Goal: Transaction & Acquisition: Purchase product/service

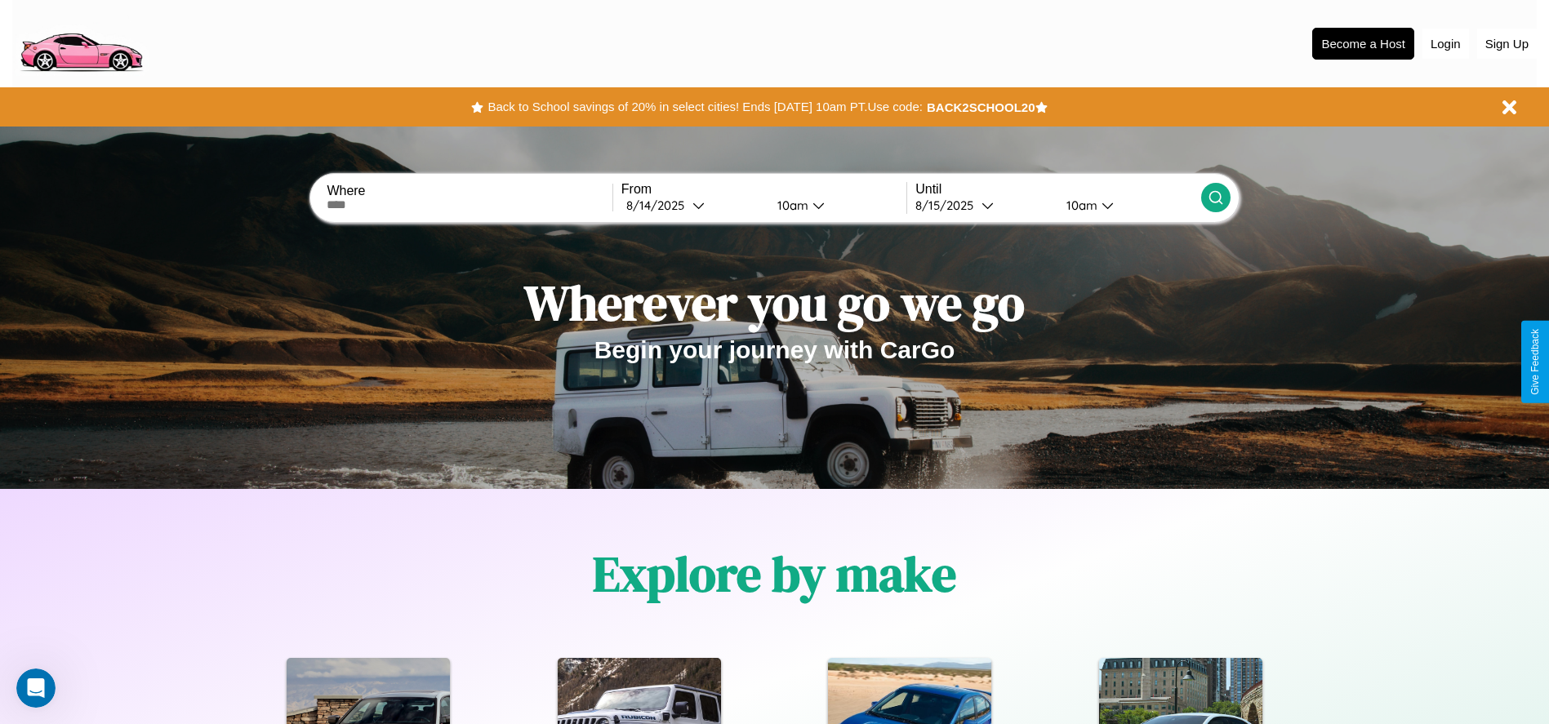
click at [469, 205] on input "text" at bounding box center [469, 204] width 285 height 13
type input "**********"
click at [692, 205] on icon at bounding box center [698, 205] width 12 height 12
select select "*"
select select "****"
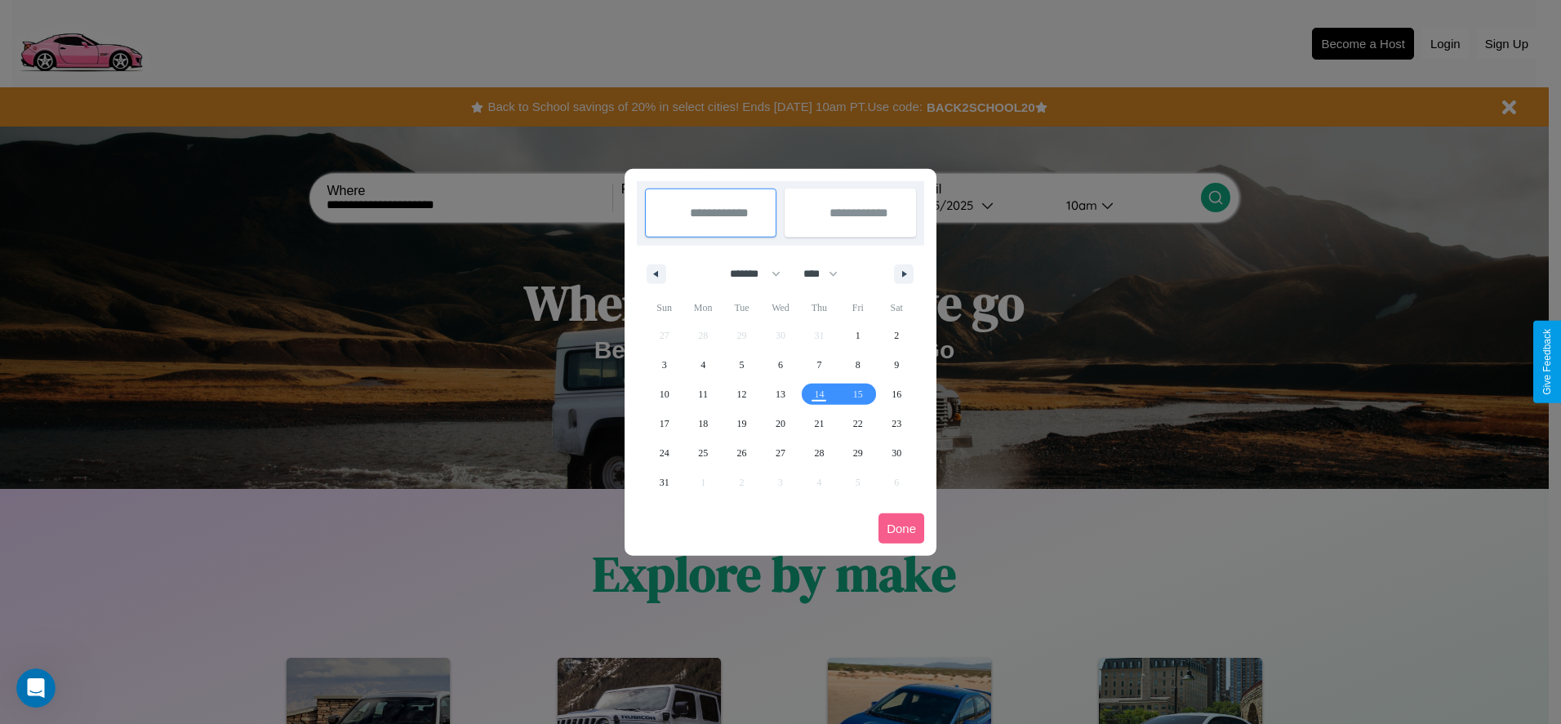
drag, startPoint x: 748, startPoint y: 273, endPoint x: 780, endPoint y: 327, distance: 63.0
click at [748, 273] on select "******* ******** ***** ***** *** **** **** ****** ********* ******* ******** **…" at bounding box center [752, 273] width 69 height 27
select select "*"
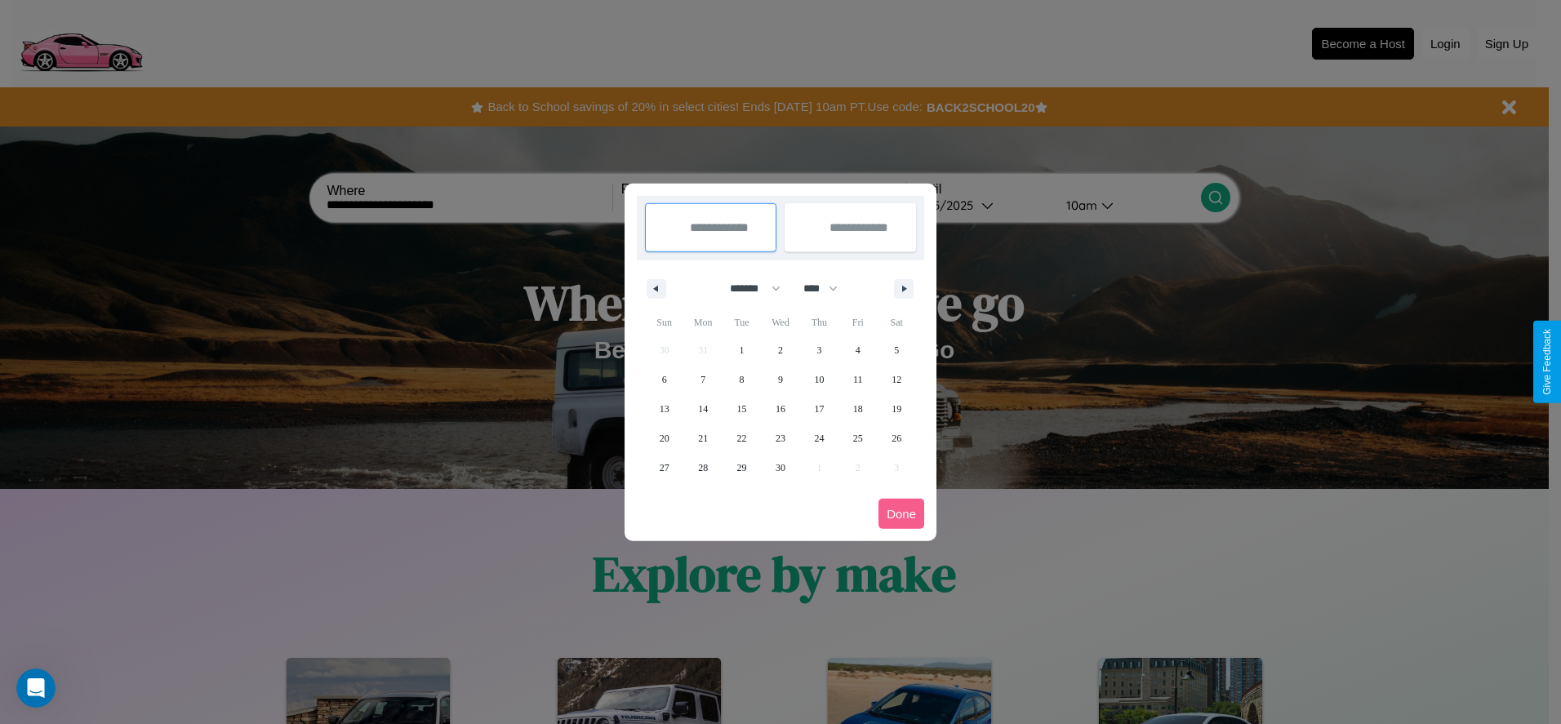
click at [828, 288] on select "**** **** **** **** **** **** **** **** **** **** **** **** **** **** **** ****…" at bounding box center [819, 288] width 49 height 27
select select "****"
click at [741, 438] on span "21" at bounding box center [742, 438] width 10 height 29
type input "**********"
click at [780, 438] on span "22" at bounding box center [781, 438] width 10 height 29
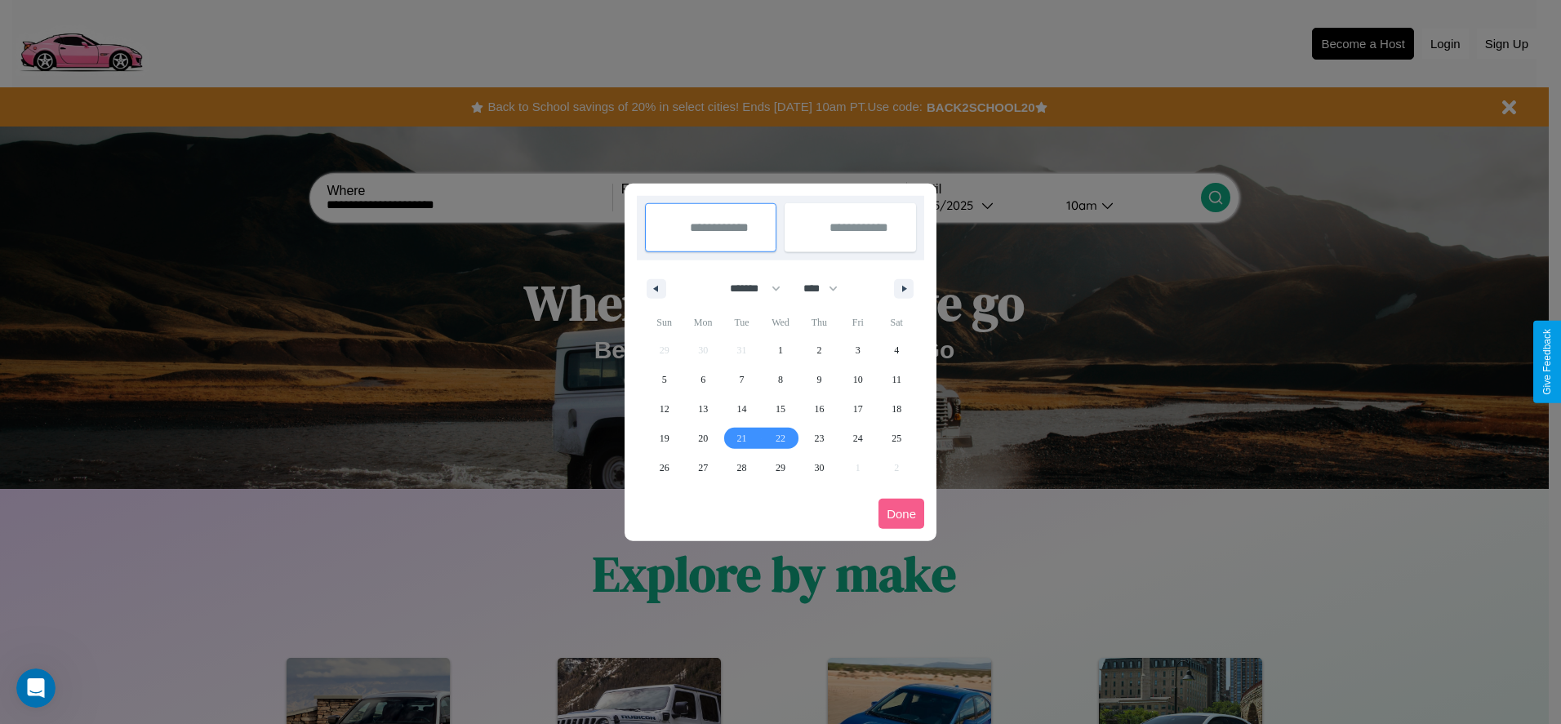
type input "**********"
click at [901, 514] on button "Done" at bounding box center [901, 514] width 46 height 30
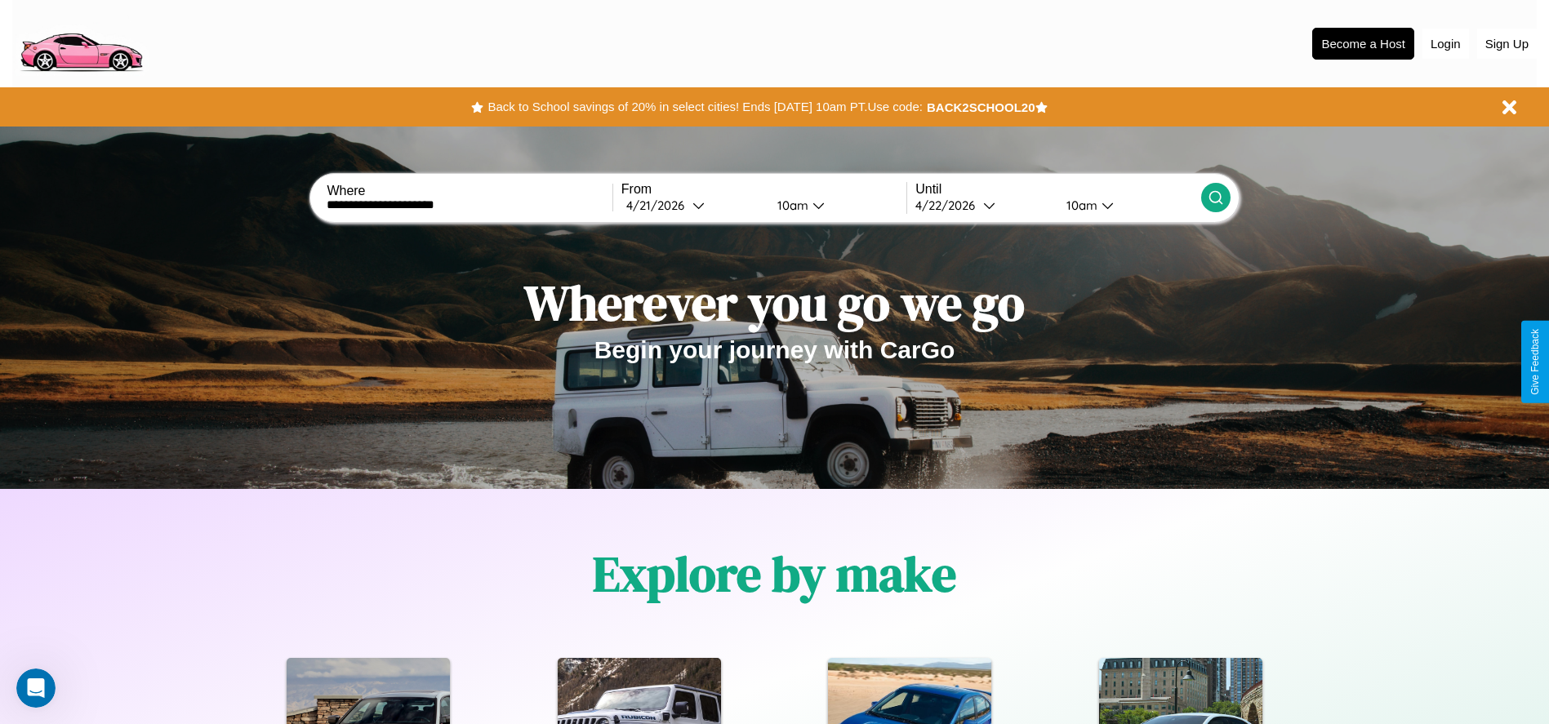
click at [1215, 198] on icon at bounding box center [1215, 197] width 16 height 16
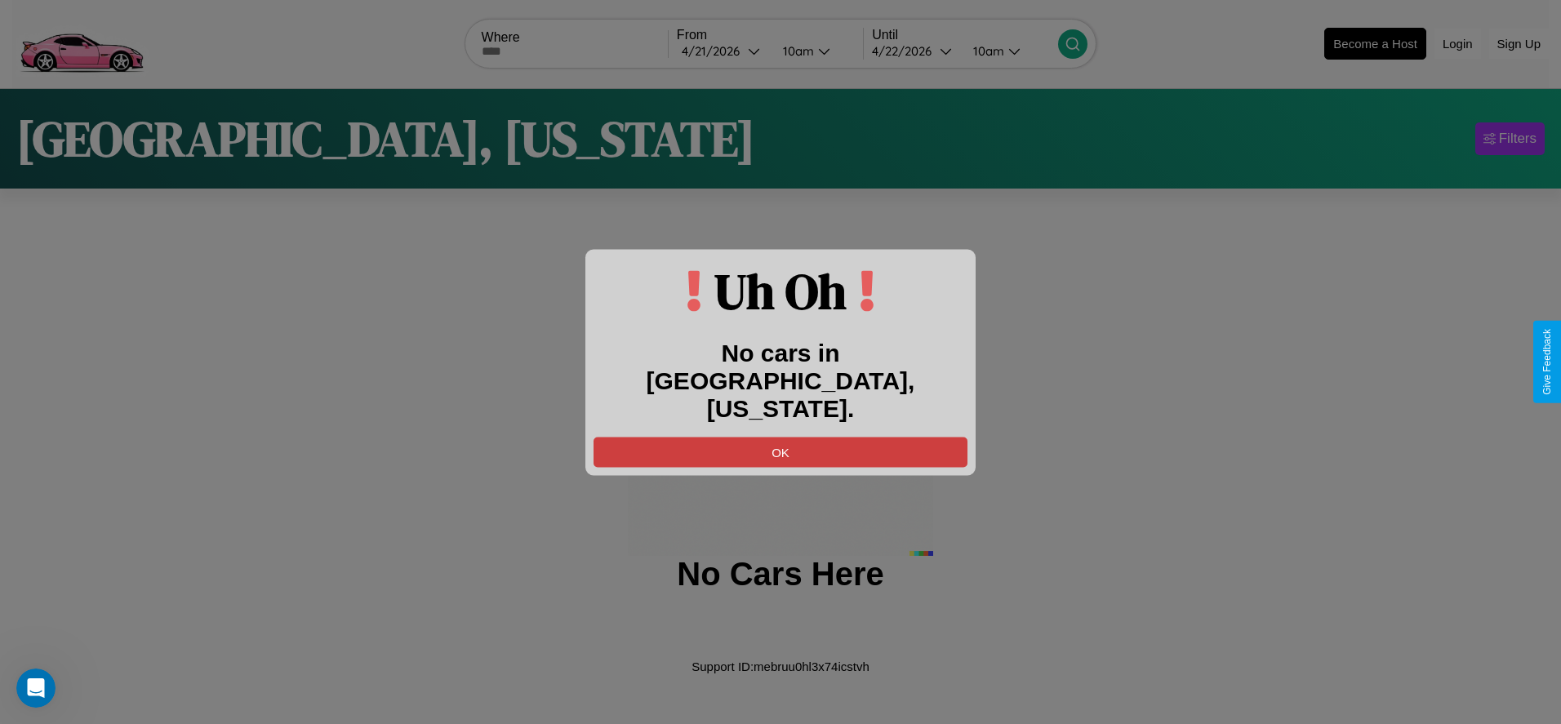
click at [780, 438] on button "OK" at bounding box center [781, 452] width 374 height 30
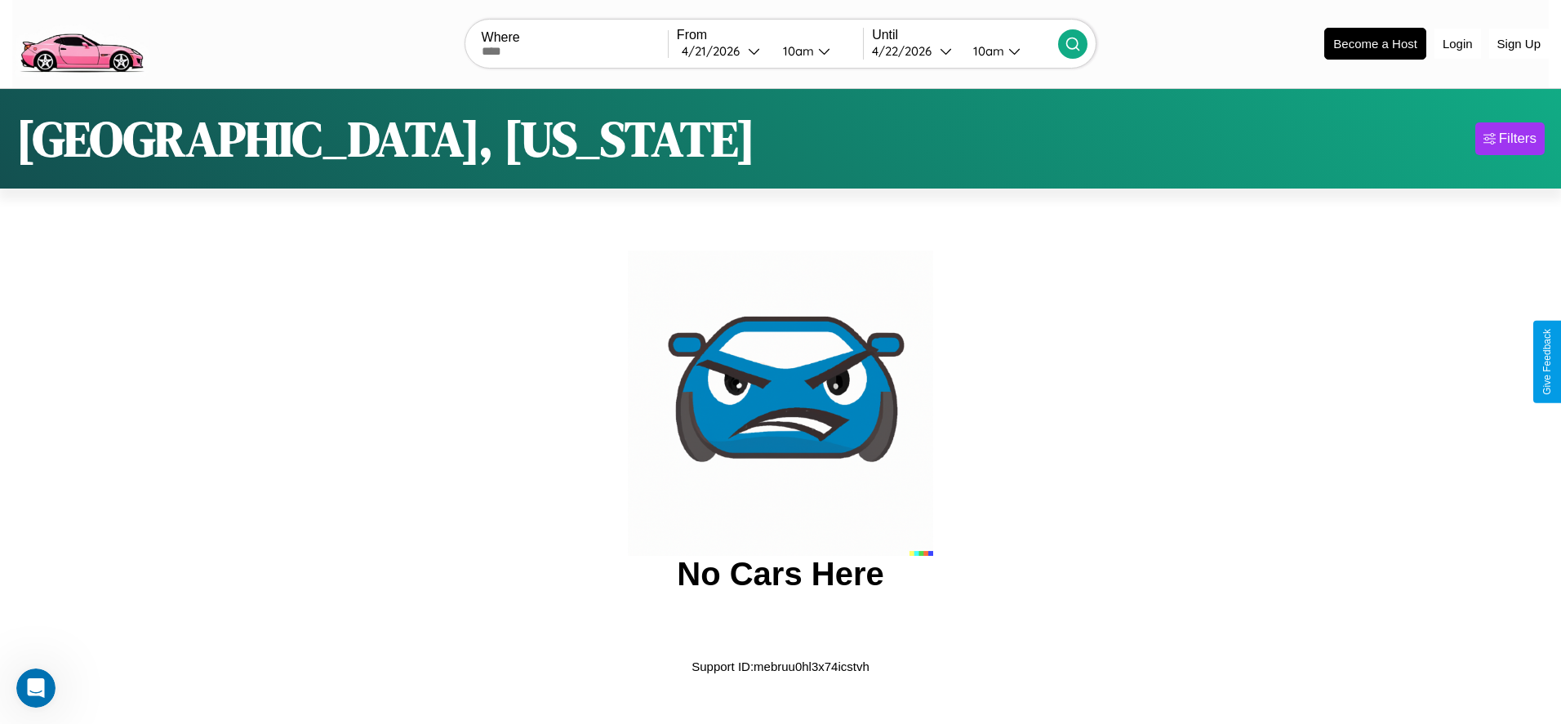
click at [81, 42] on img at bounding box center [81, 42] width 138 height 69
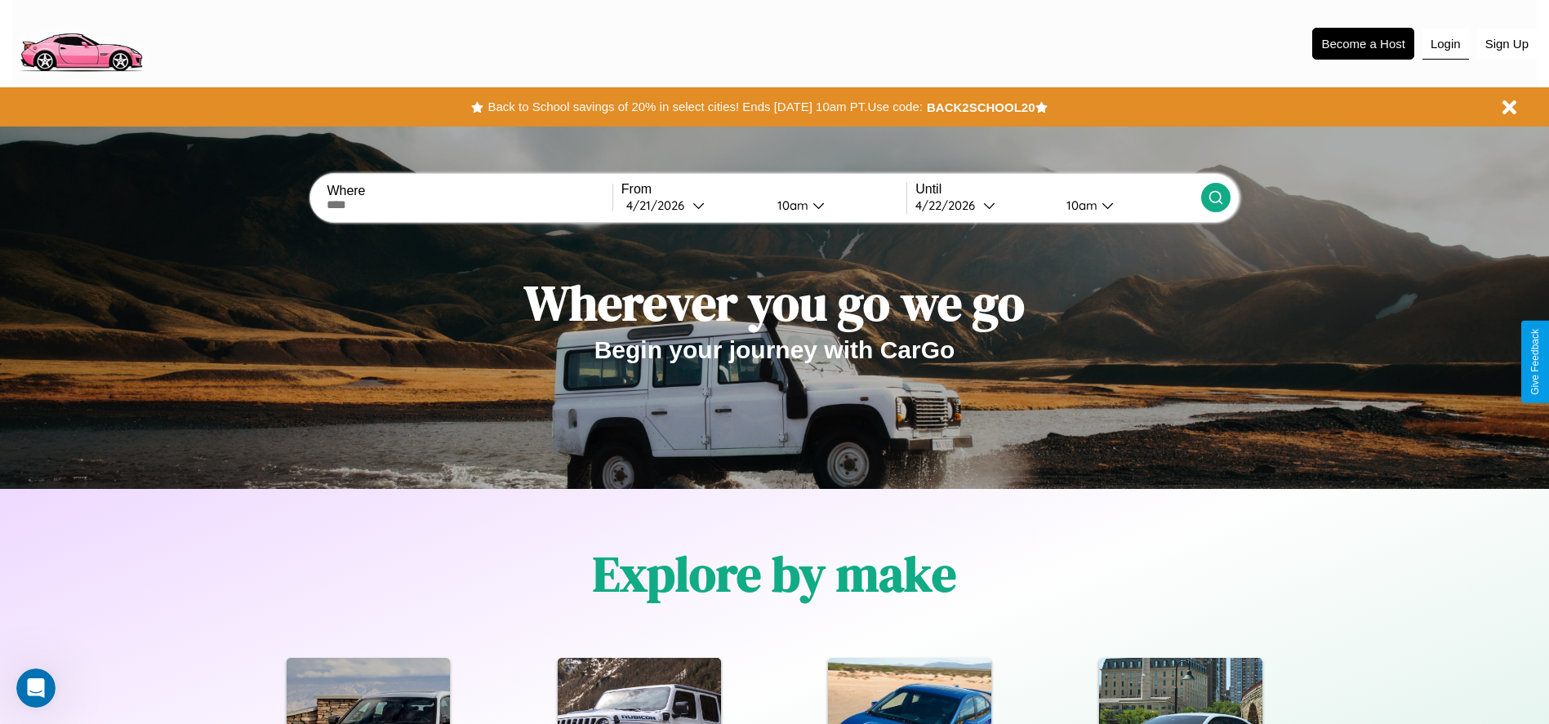
click at [1445, 43] on button "Login" at bounding box center [1445, 44] width 47 height 31
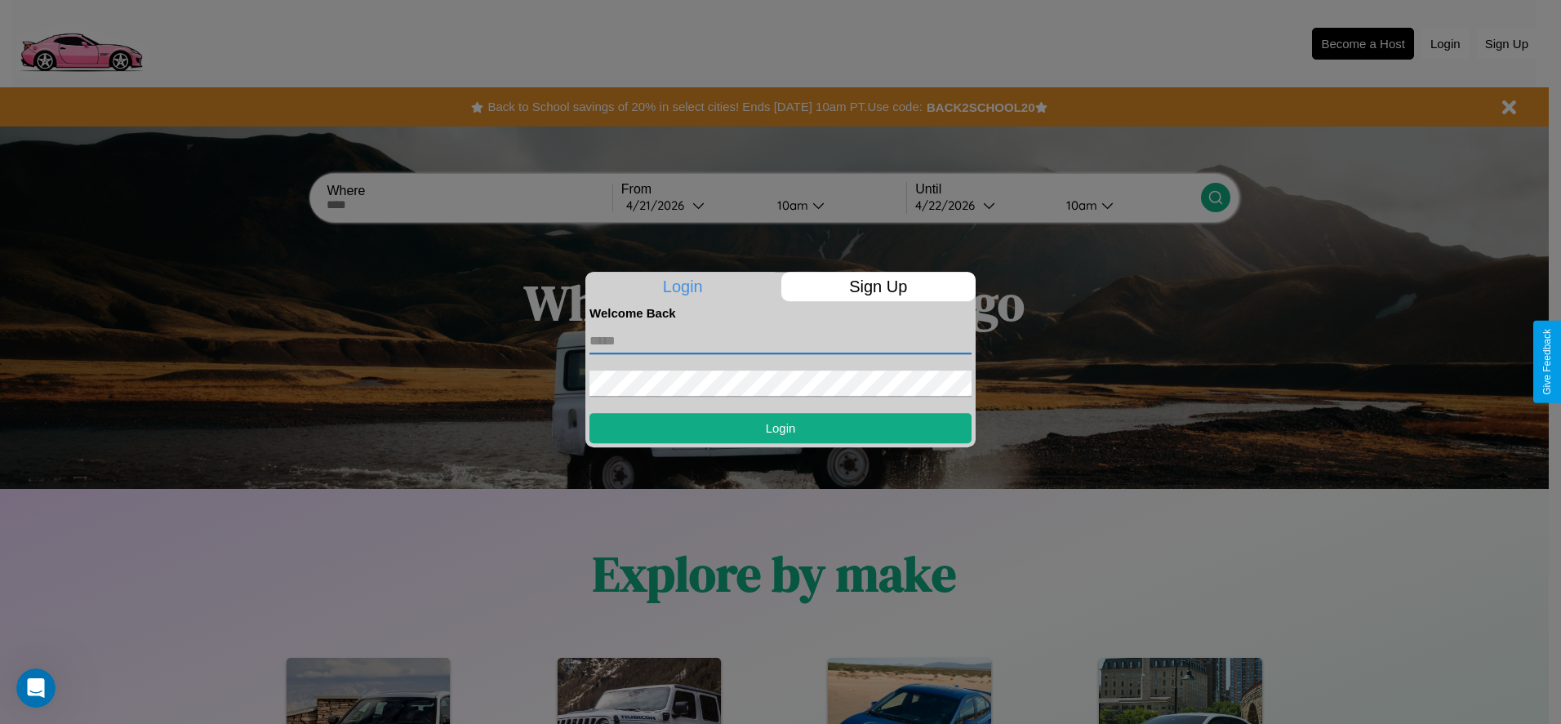
click at [780, 340] on input "text" at bounding box center [780, 341] width 382 height 26
type input "**********"
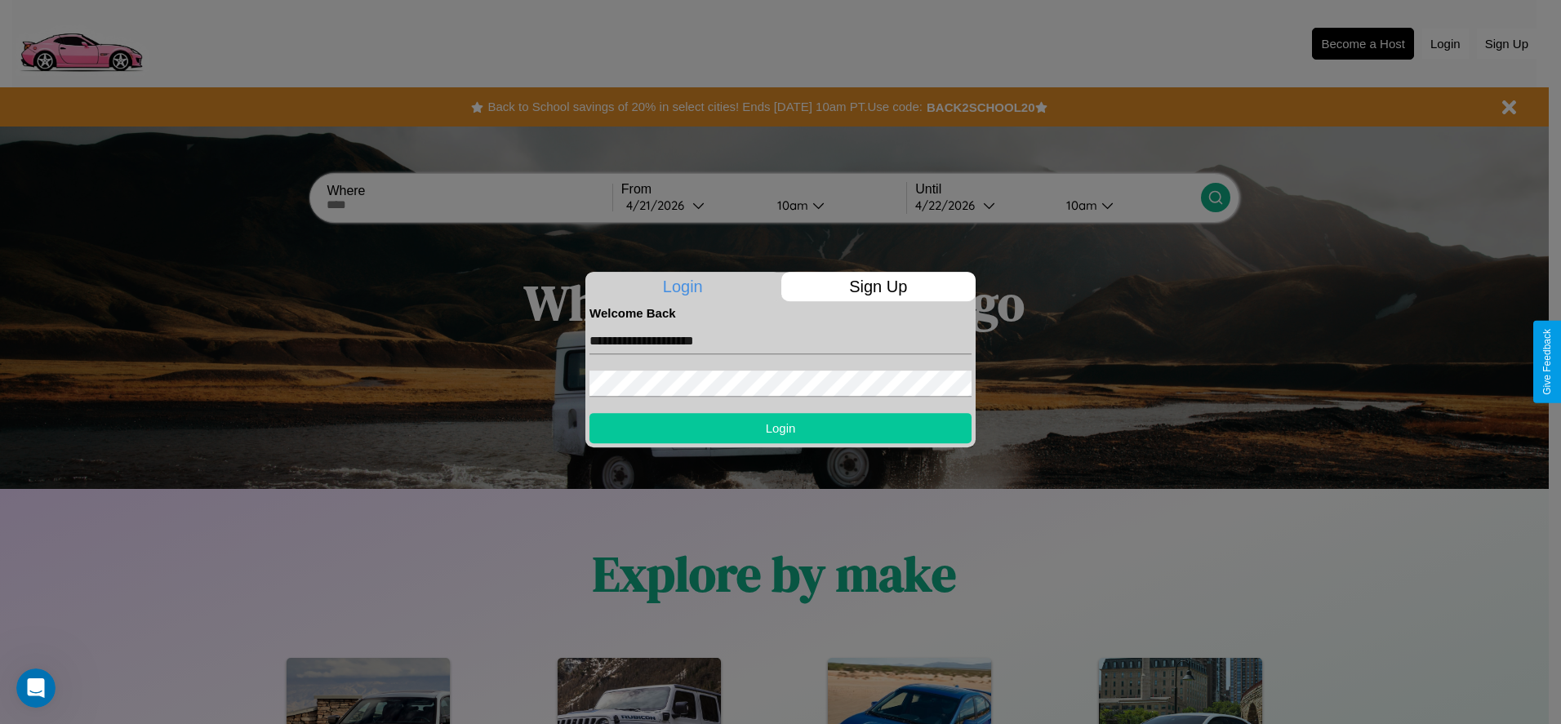
click at [780, 428] on button "Login" at bounding box center [780, 428] width 382 height 30
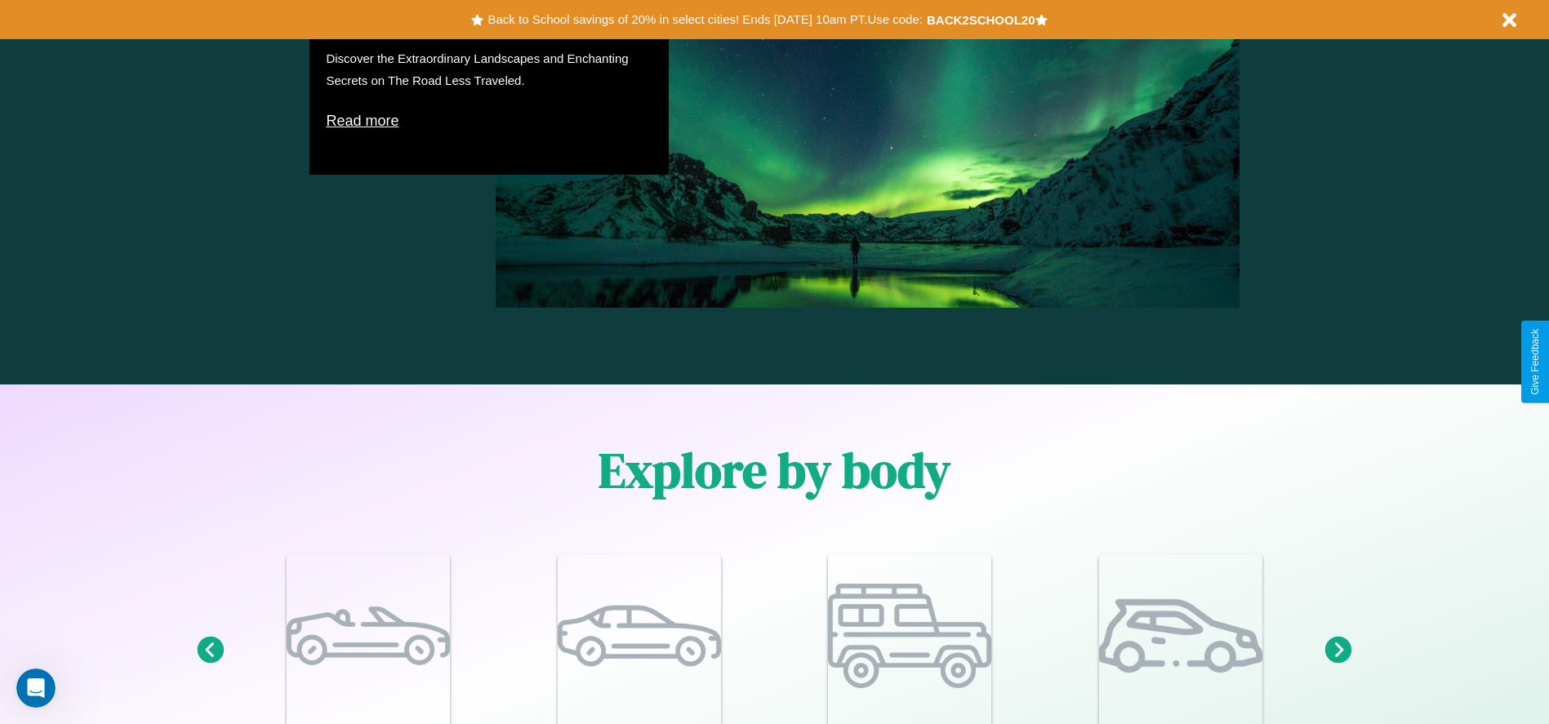
scroll to position [1425, 0]
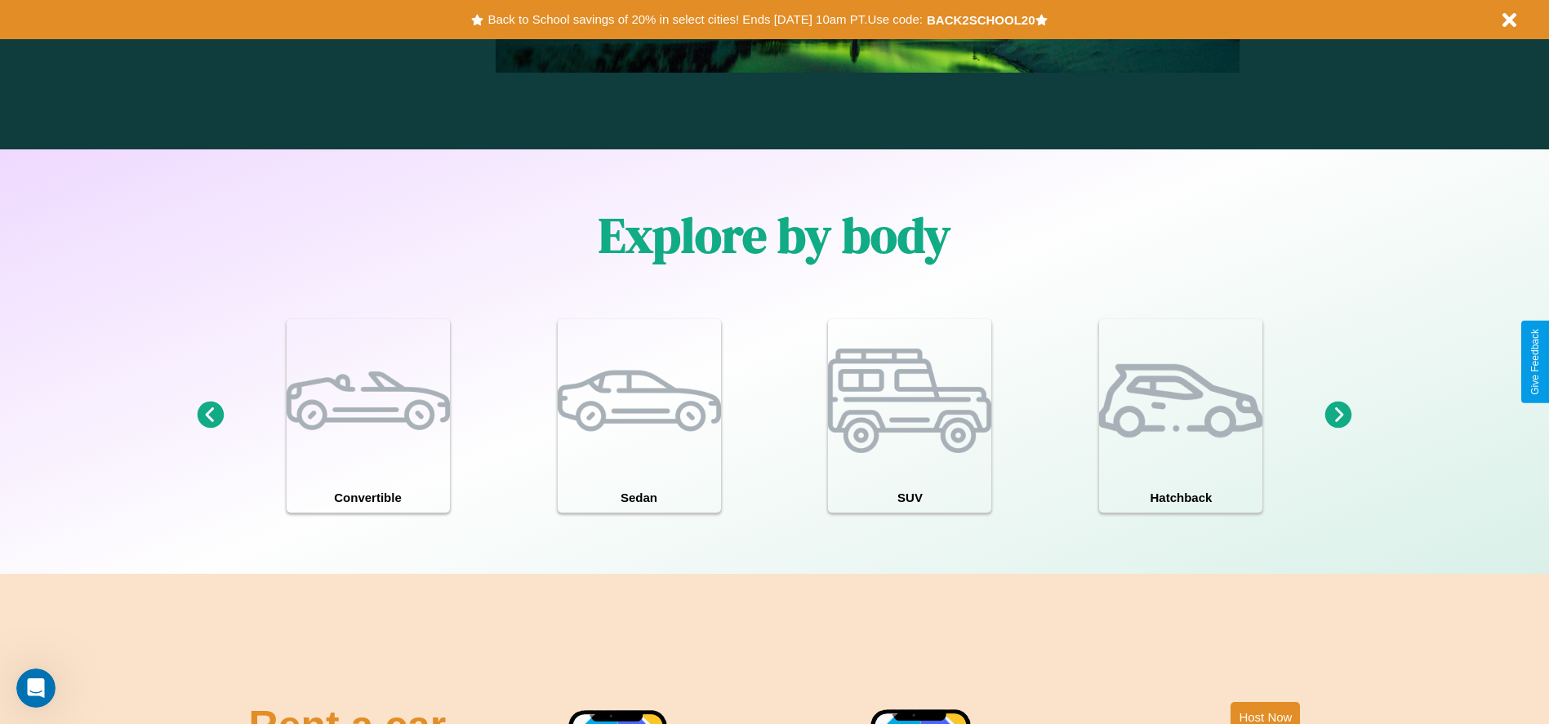
click at [210, 416] on icon at bounding box center [210, 415] width 27 height 27
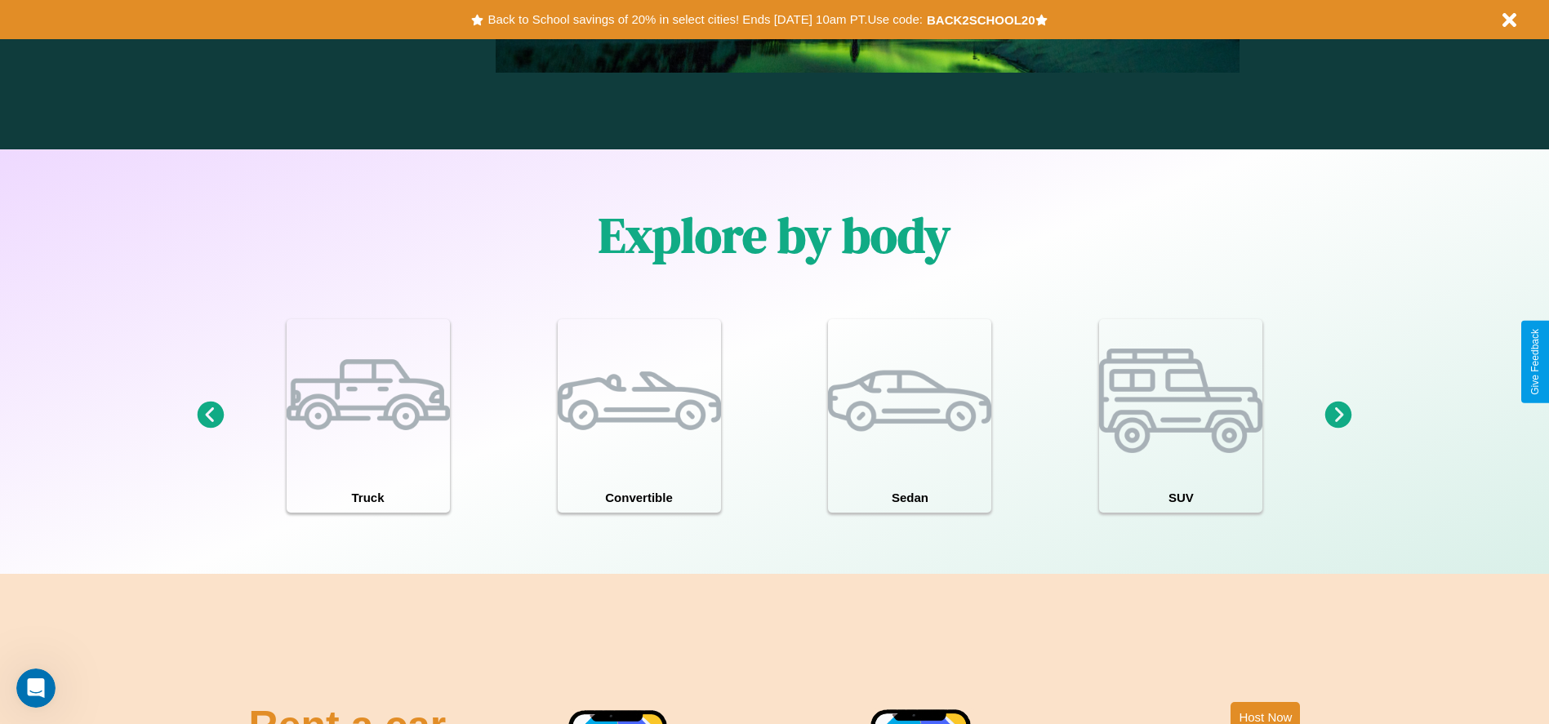
click at [1338, 416] on icon at bounding box center [1338, 415] width 27 height 27
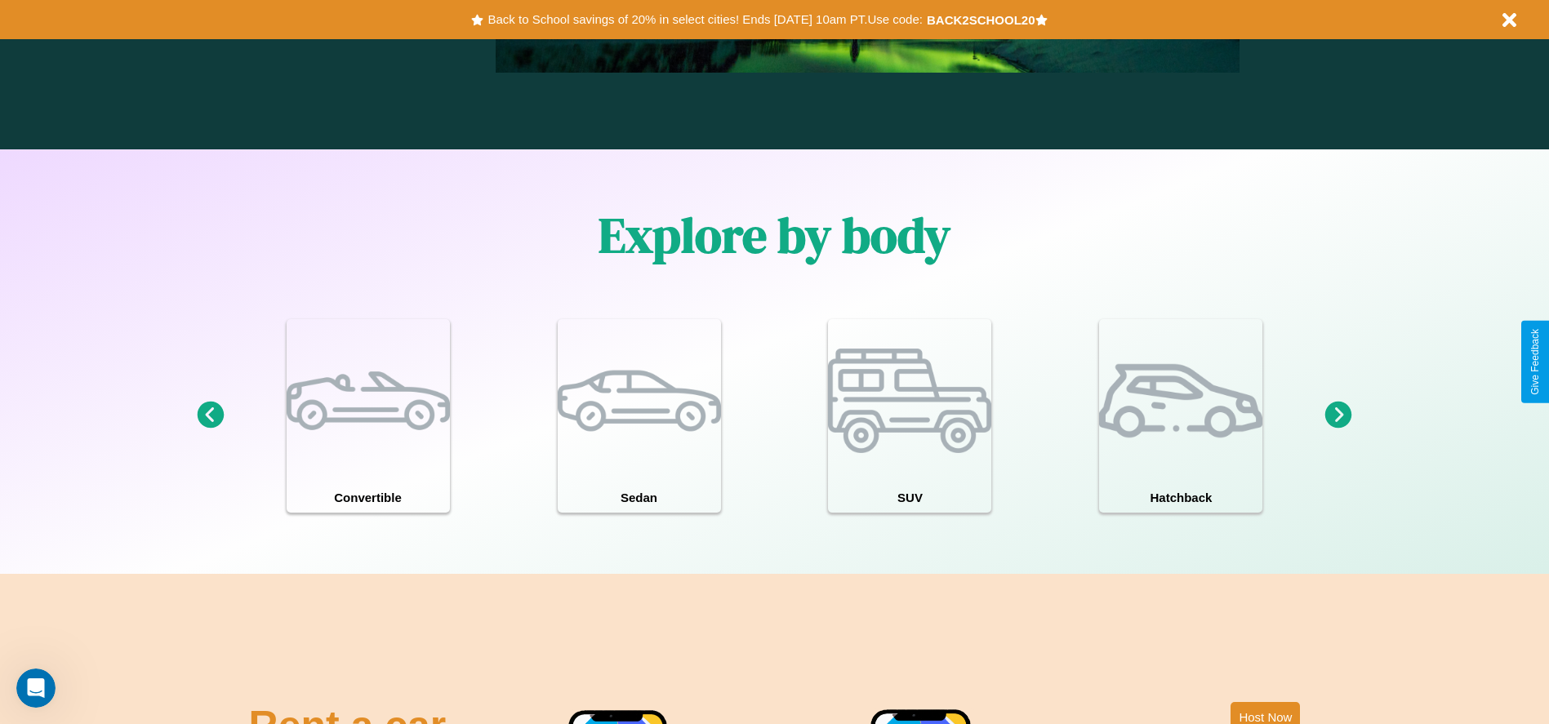
click at [1338, 416] on icon at bounding box center [1338, 415] width 27 height 27
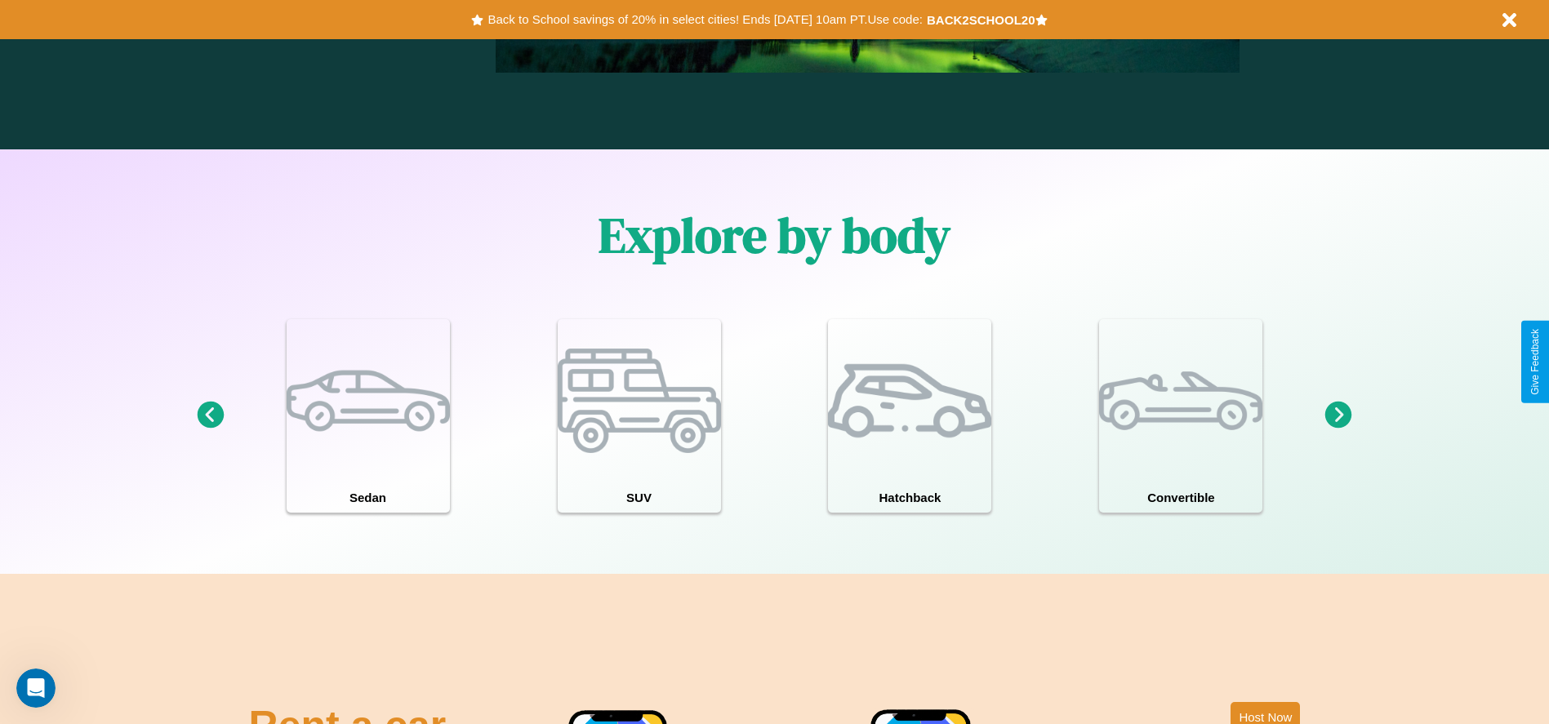
click at [1338, 416] on icon at bounding box center [1338, 415] width 27 height 27
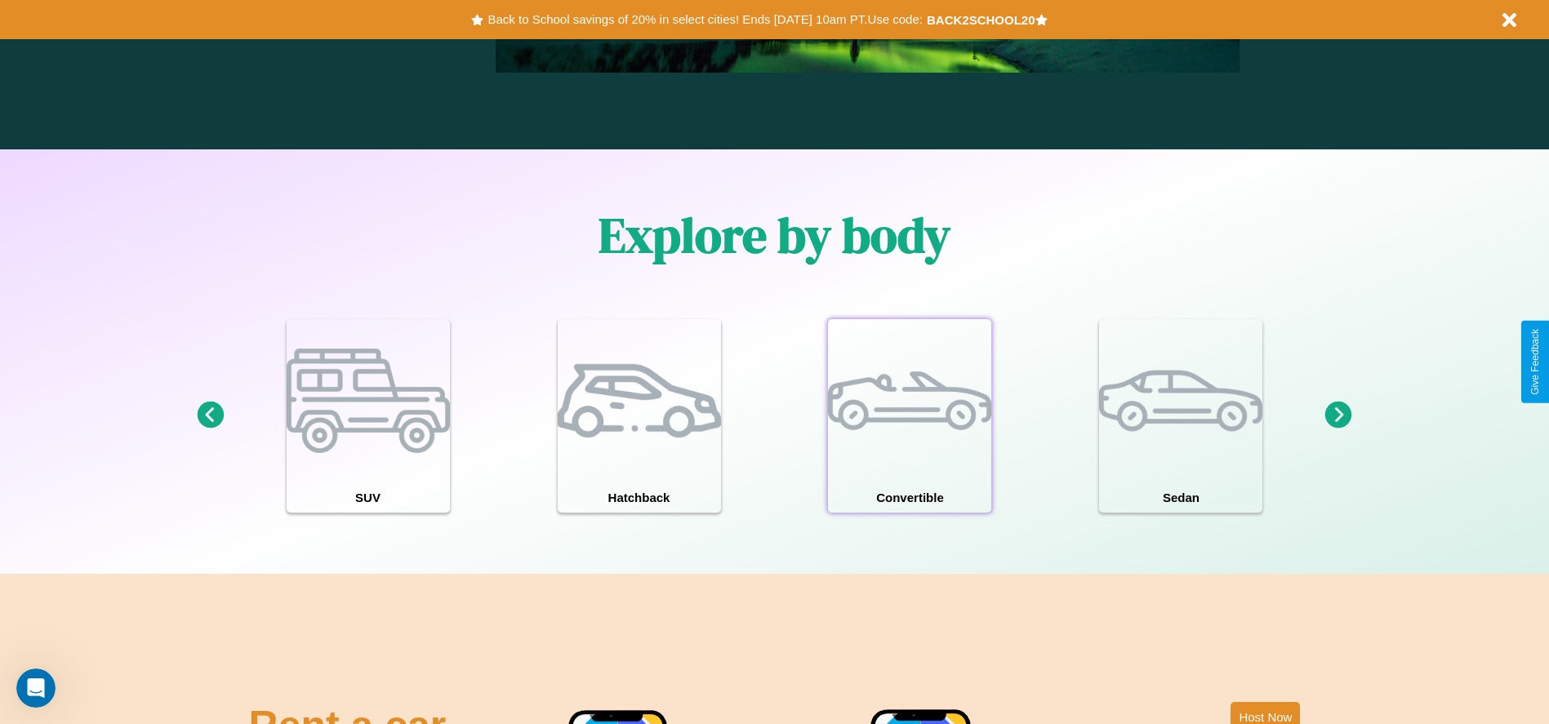
click at [909, 416] on div at bounding box center [909, 400] width 163 height 163
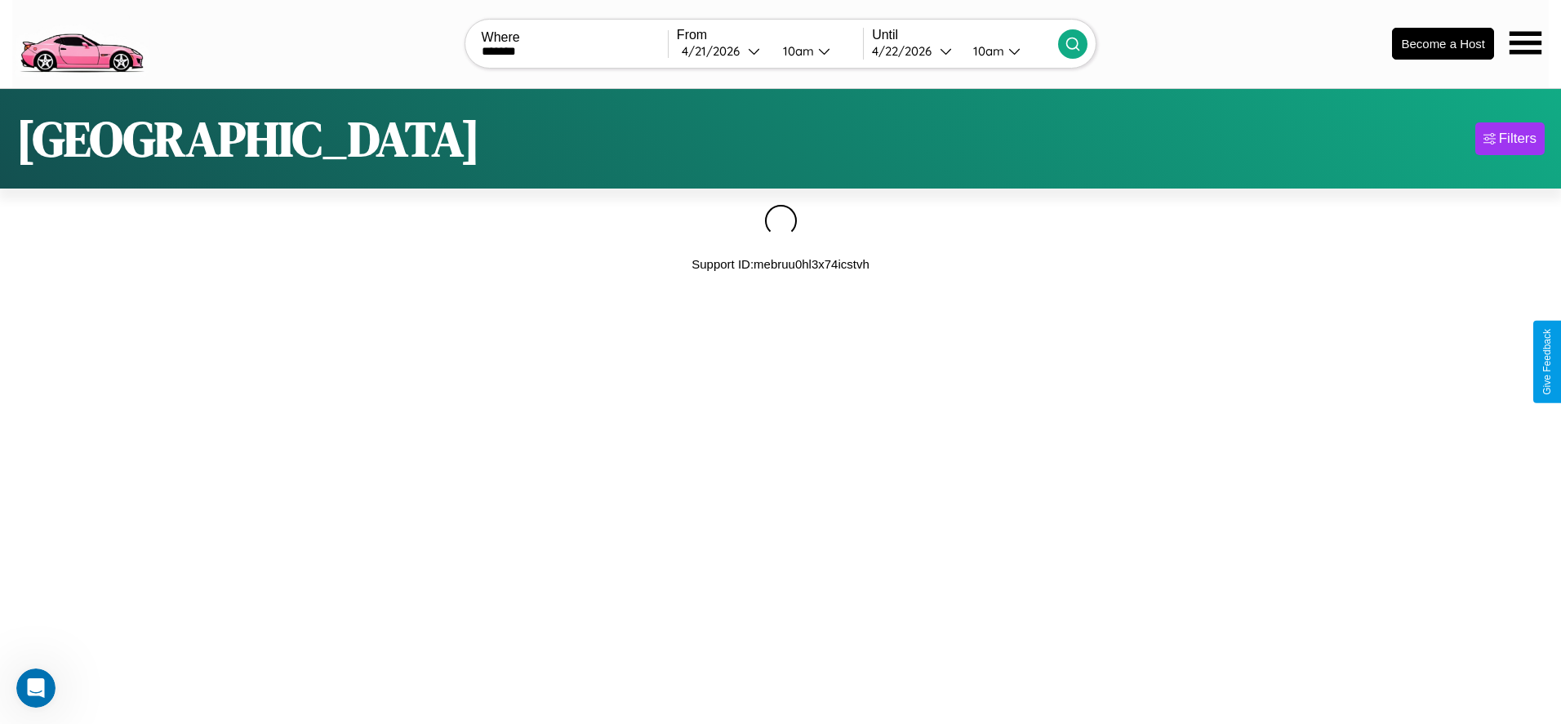
type input "*******"
click at [1073, 43] on icon at bounding box center [1073, 44] width 16 height 16
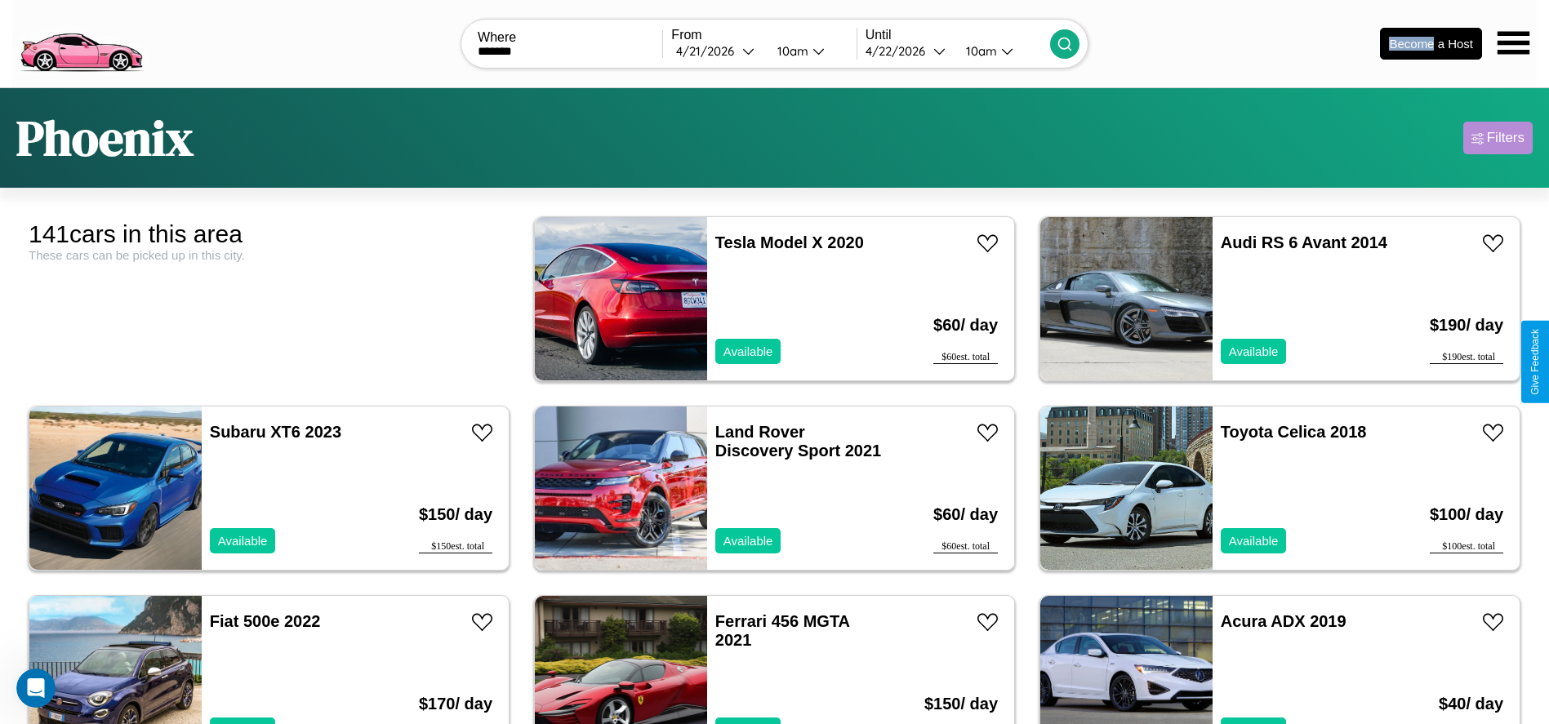
click at [1497, 138] on div "Filters" at bounding box center [1506, 138] width 38 height 16
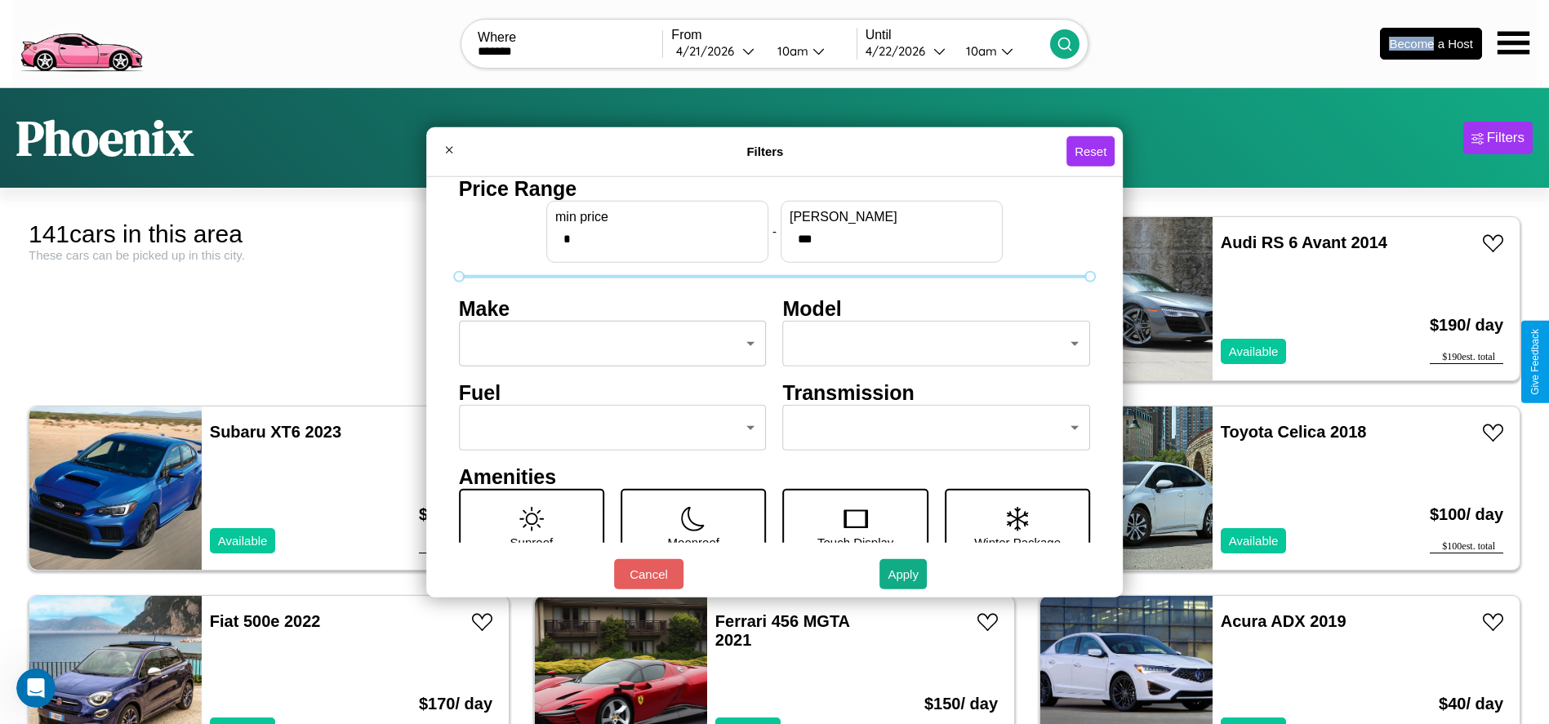
click at [607, 344] on body "CarGo Where ******* From 4 / 21 / 2026 10am Until 4 / 22 / 2026 10am Become a H…" at bounding box center [774, 412] width 1549 height 825
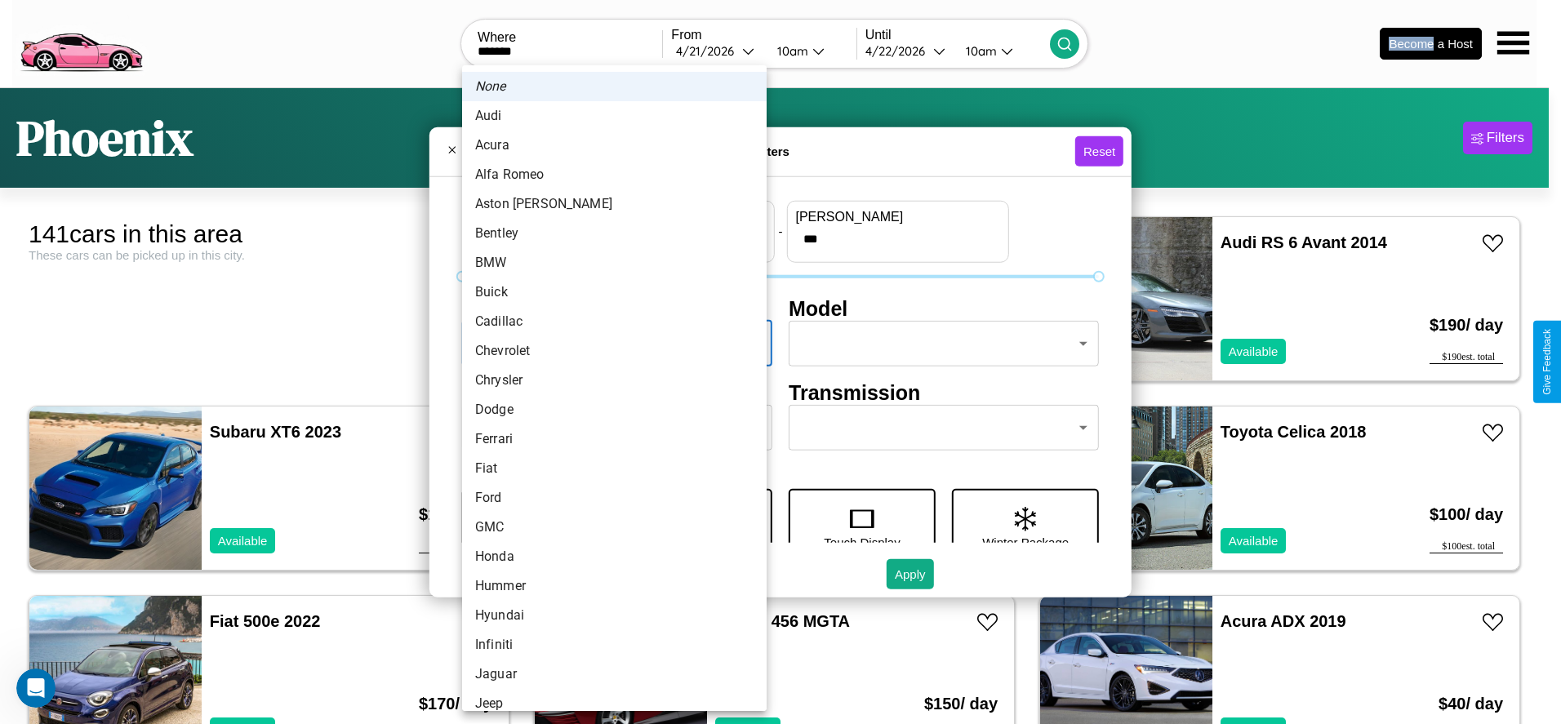
click at [608, 116] on li "Audi" at bounding box center [614, 115] width 305 height 29
type input "****"
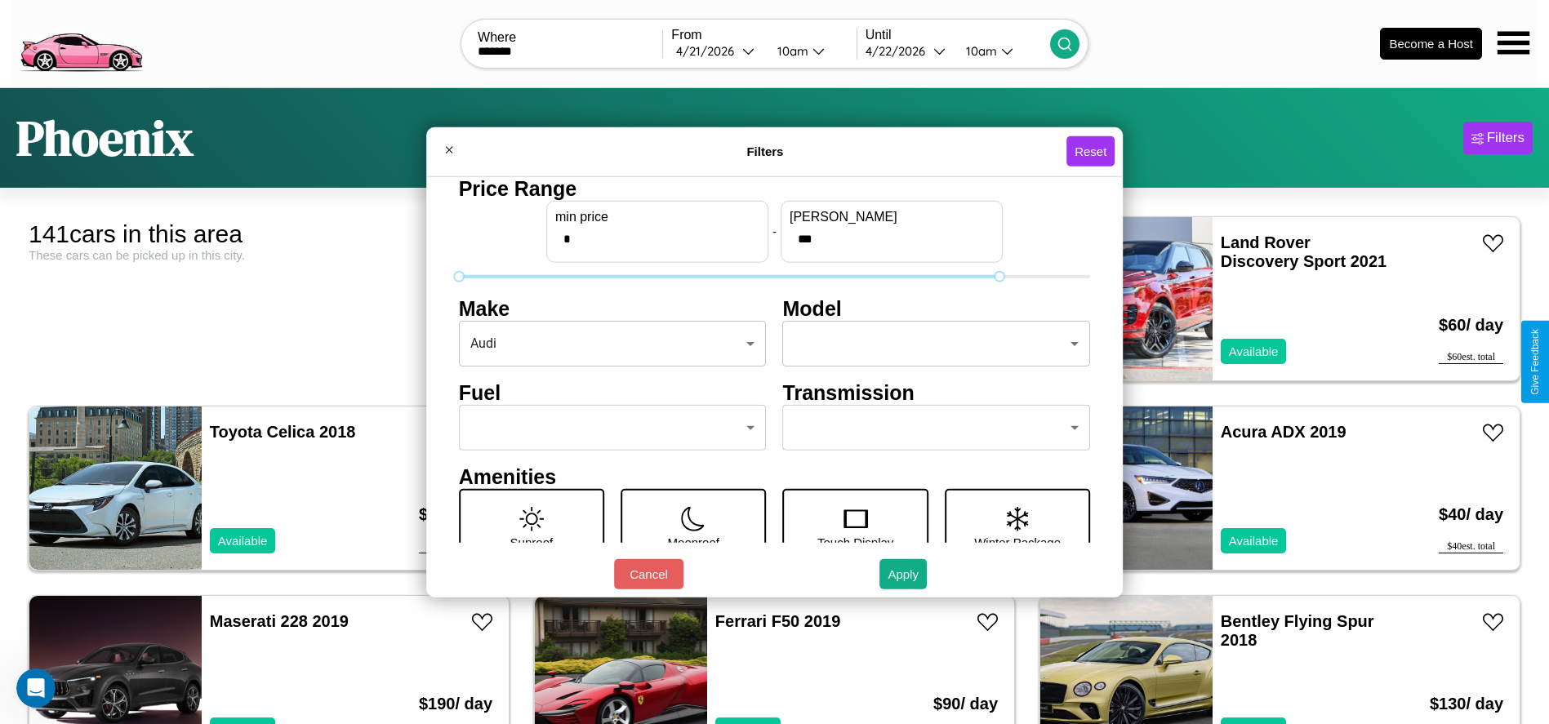
type input "***"
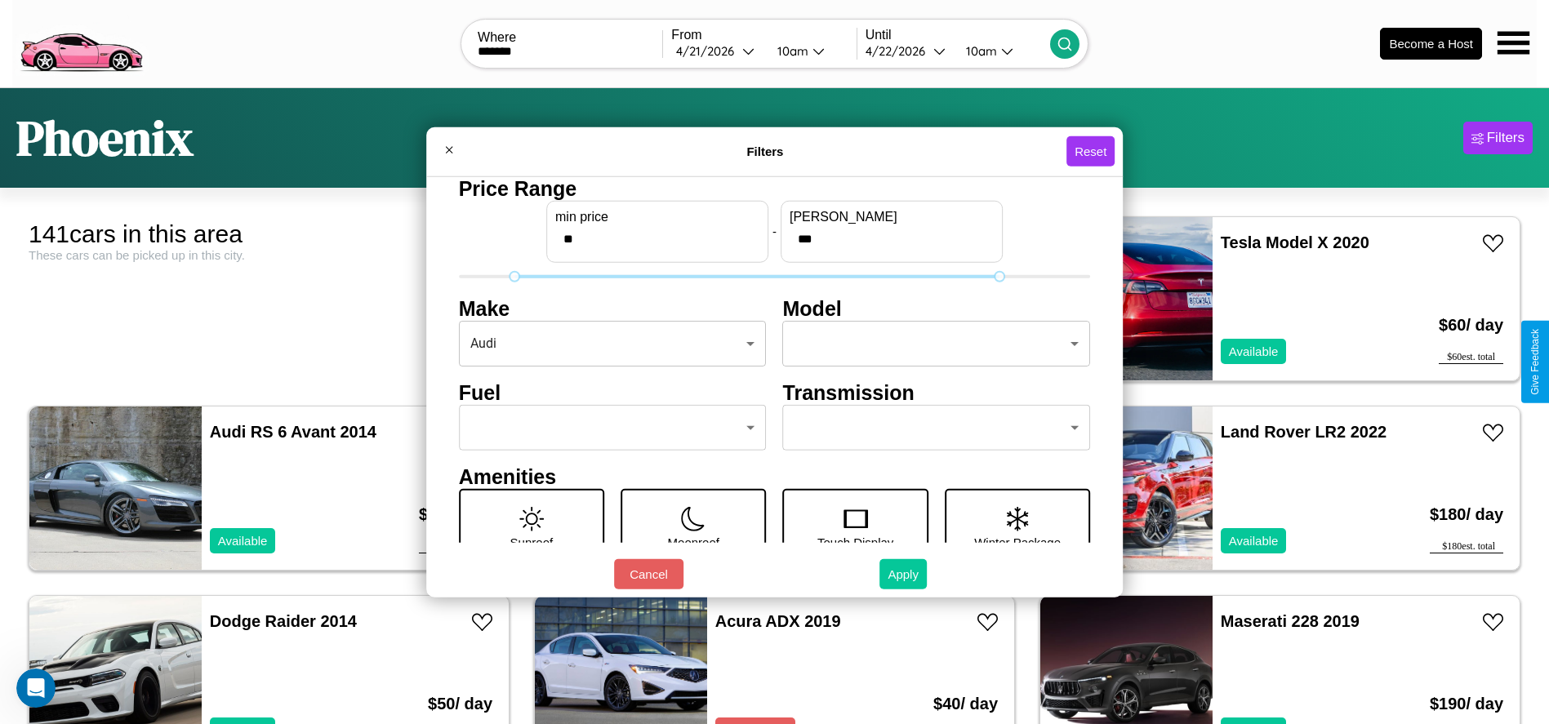
type input "**"
click at [904, 574] on button "Apply" at bounding box center [902, 574] width 47 height 30
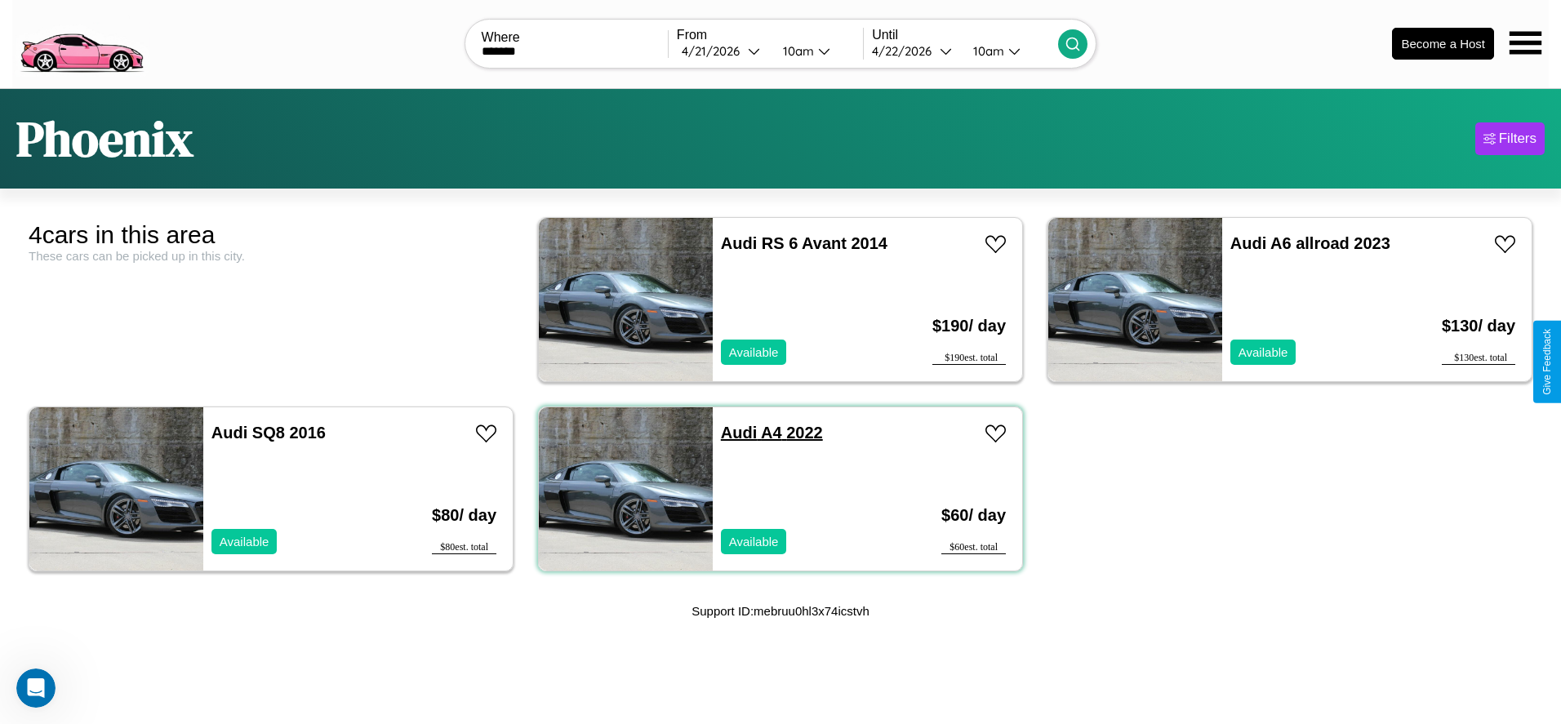
click at [733, 432] on link "Audi A4 2022" at bounding box center [772, 433] width 102 height 18
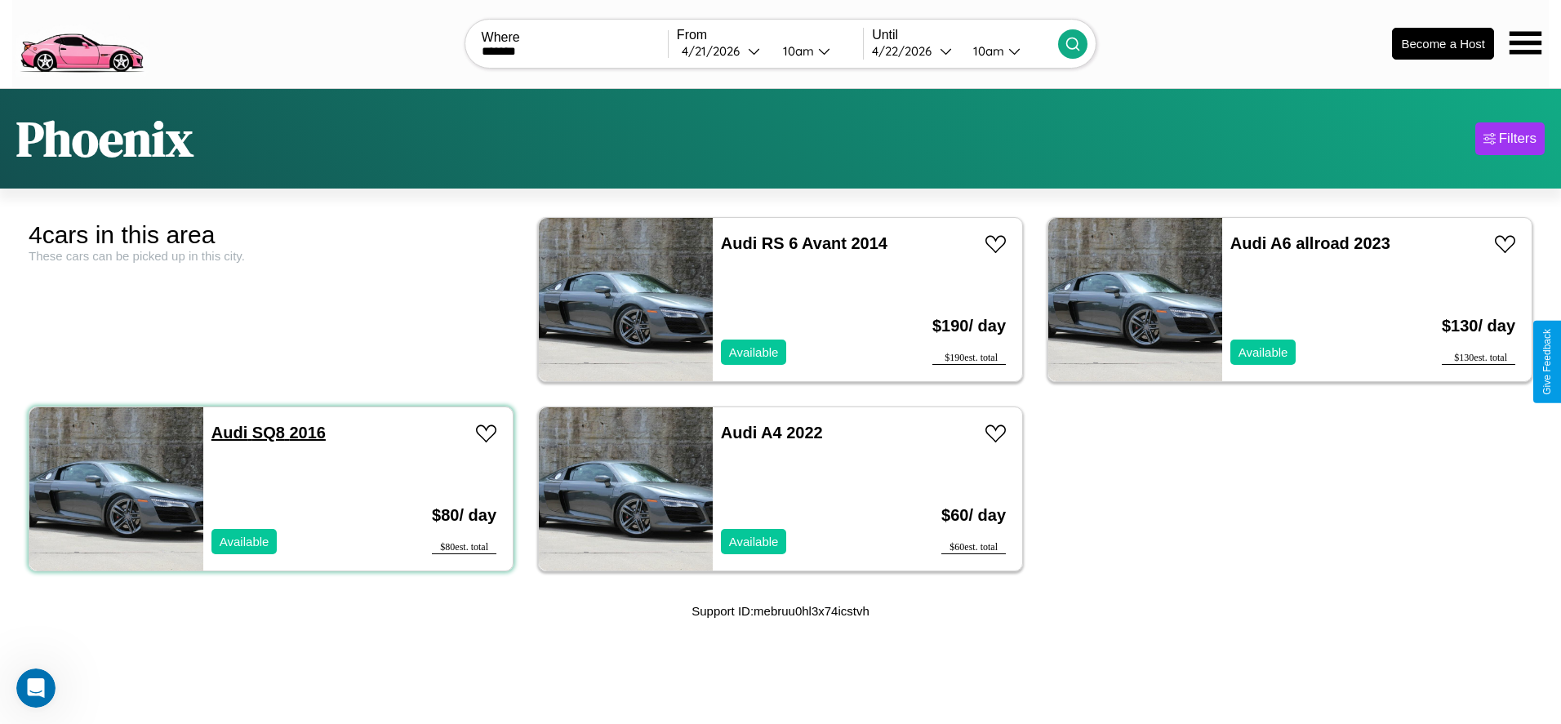
click at [228, 432] on link "Audi SQ8 2016" at bounding box center [268, 433] width 114 height 18
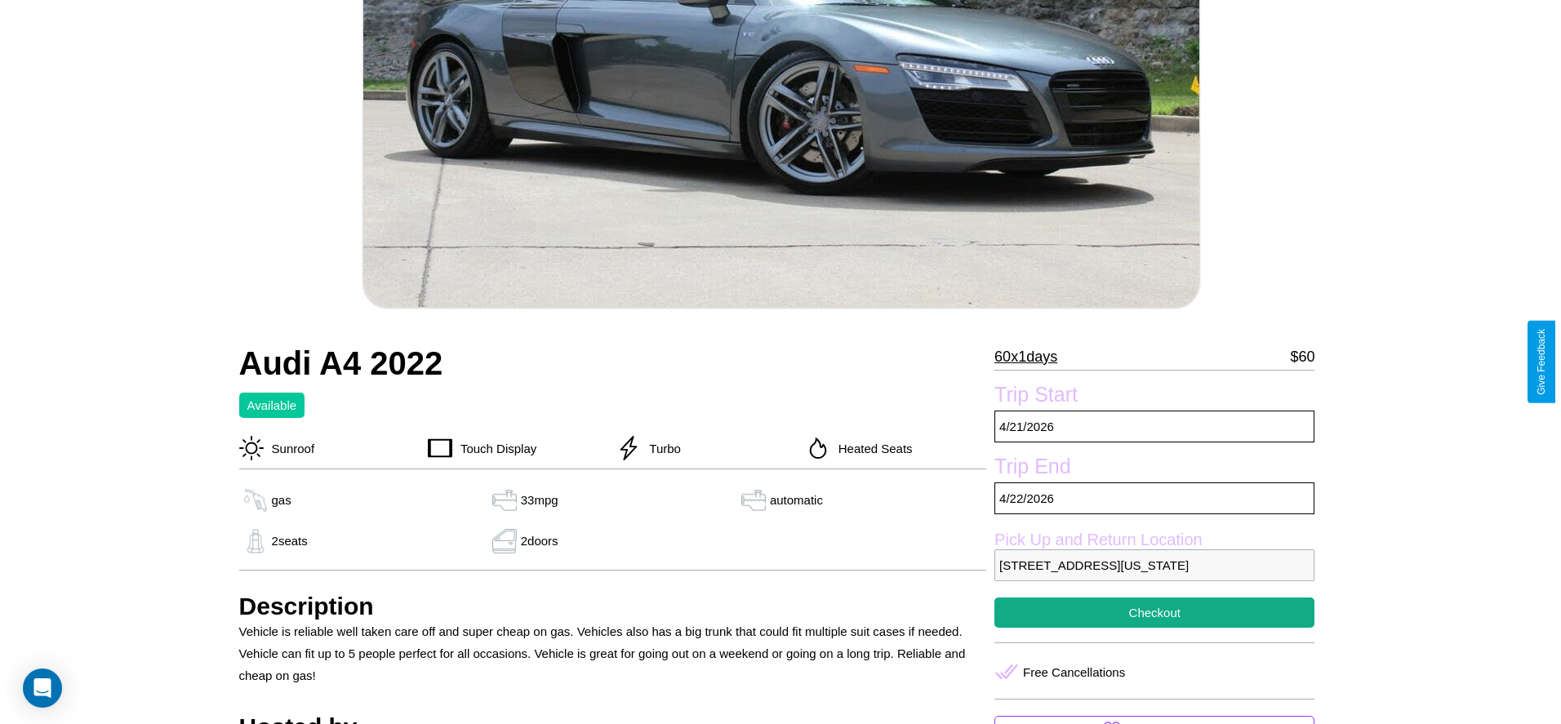
scroll to position [402, 0]
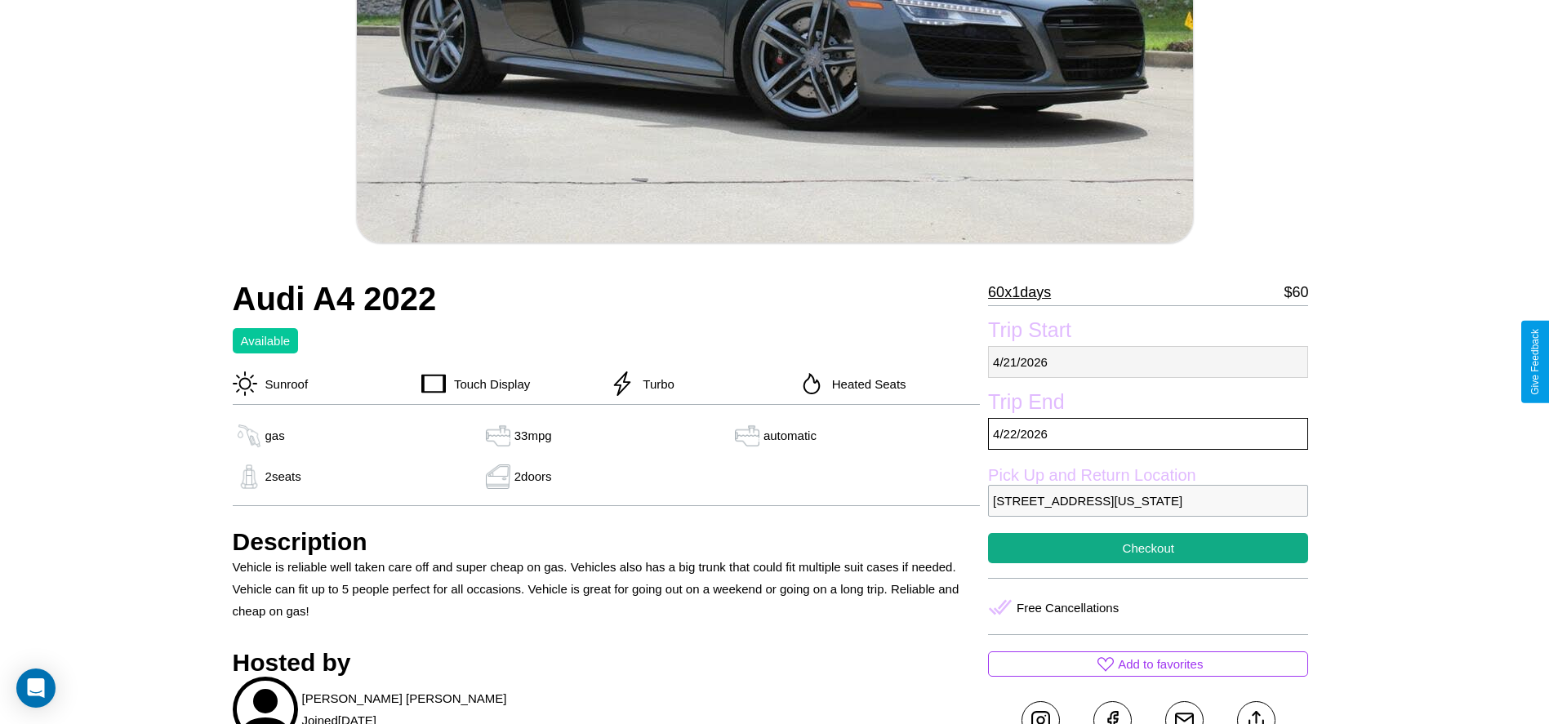
click at [1148, 362] on p "4 / 21 / 2026" at bounding box center [1148, 362] width 320 height 32
select select "*"
select select "****"
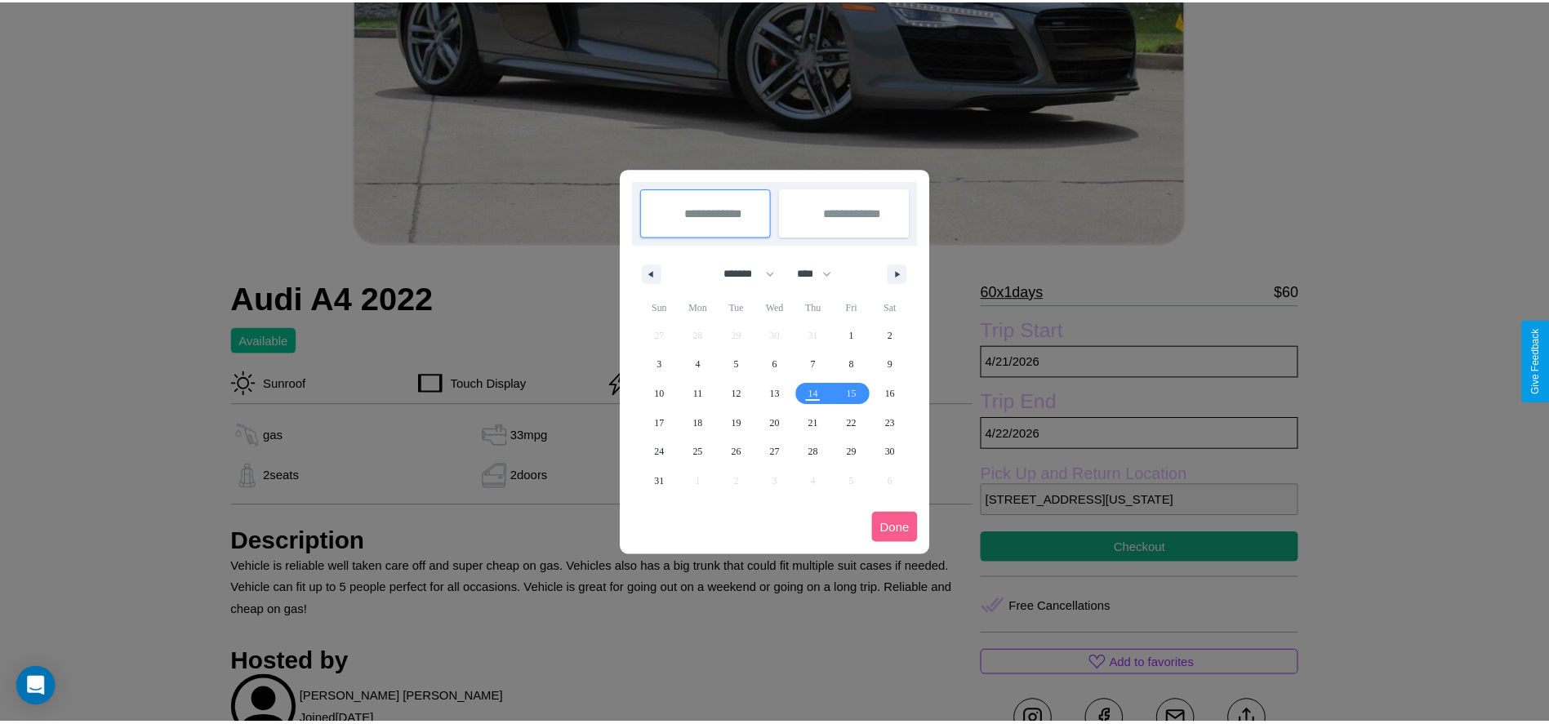
scroll to position [0, 0]
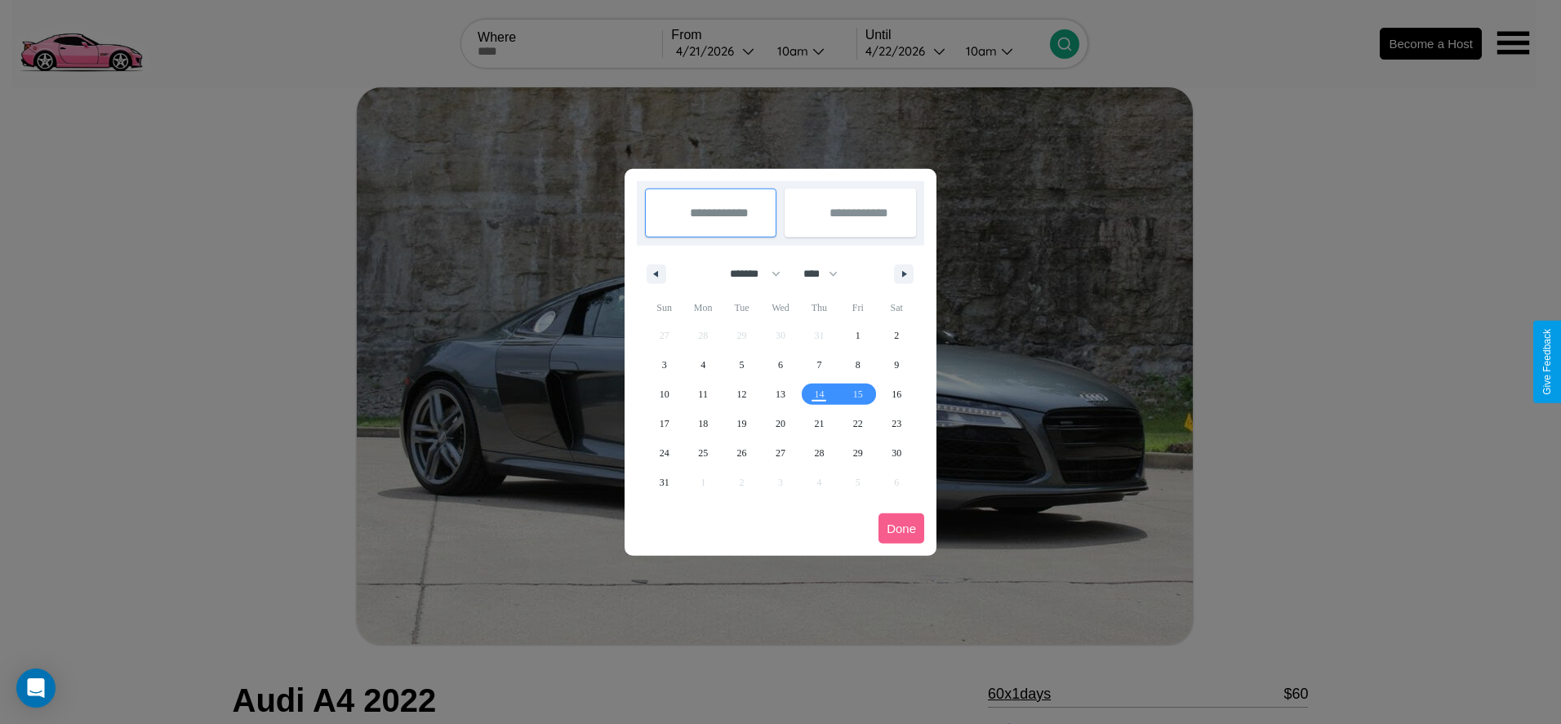
click at [717, 51] on div at bounding box center [780, 362] width 1561 height 724
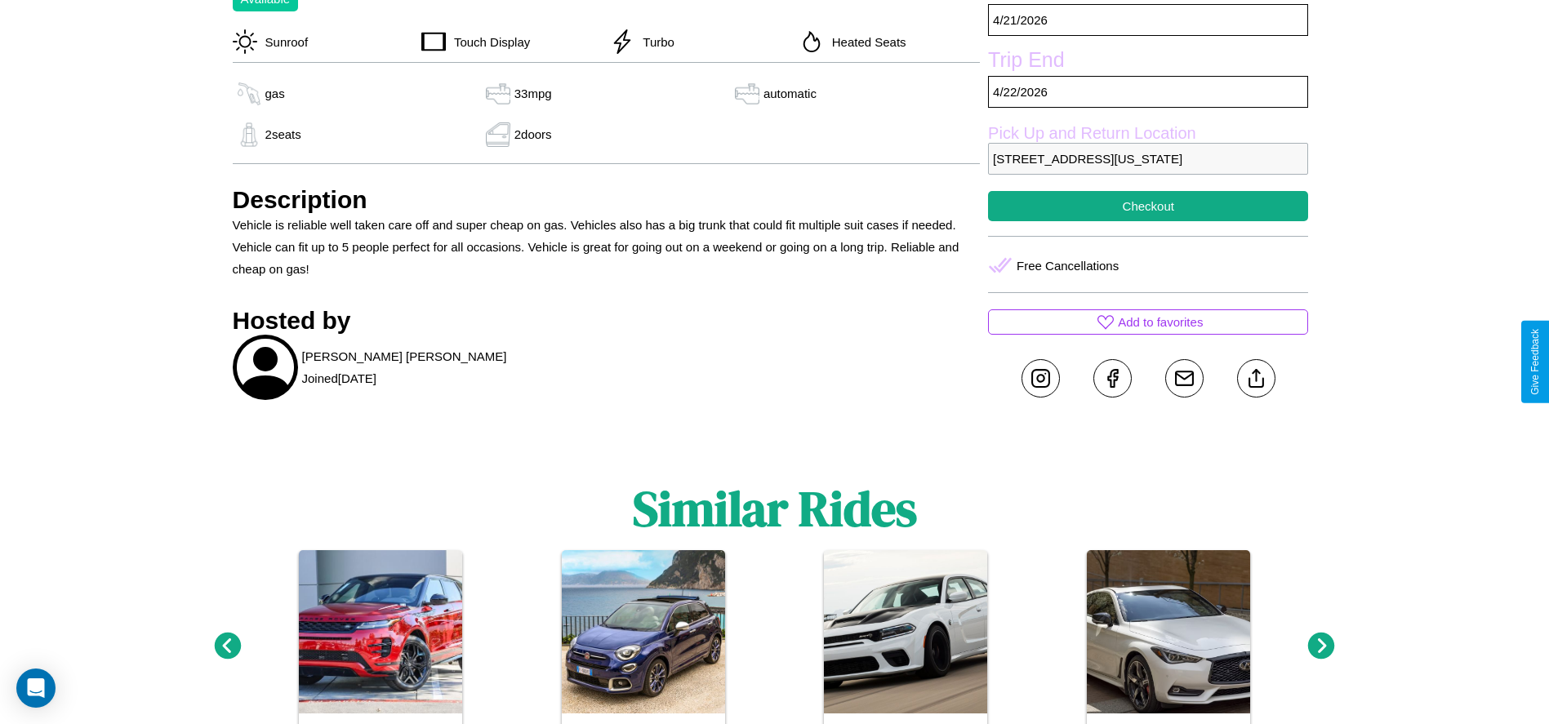
scroll to position [818, 0]
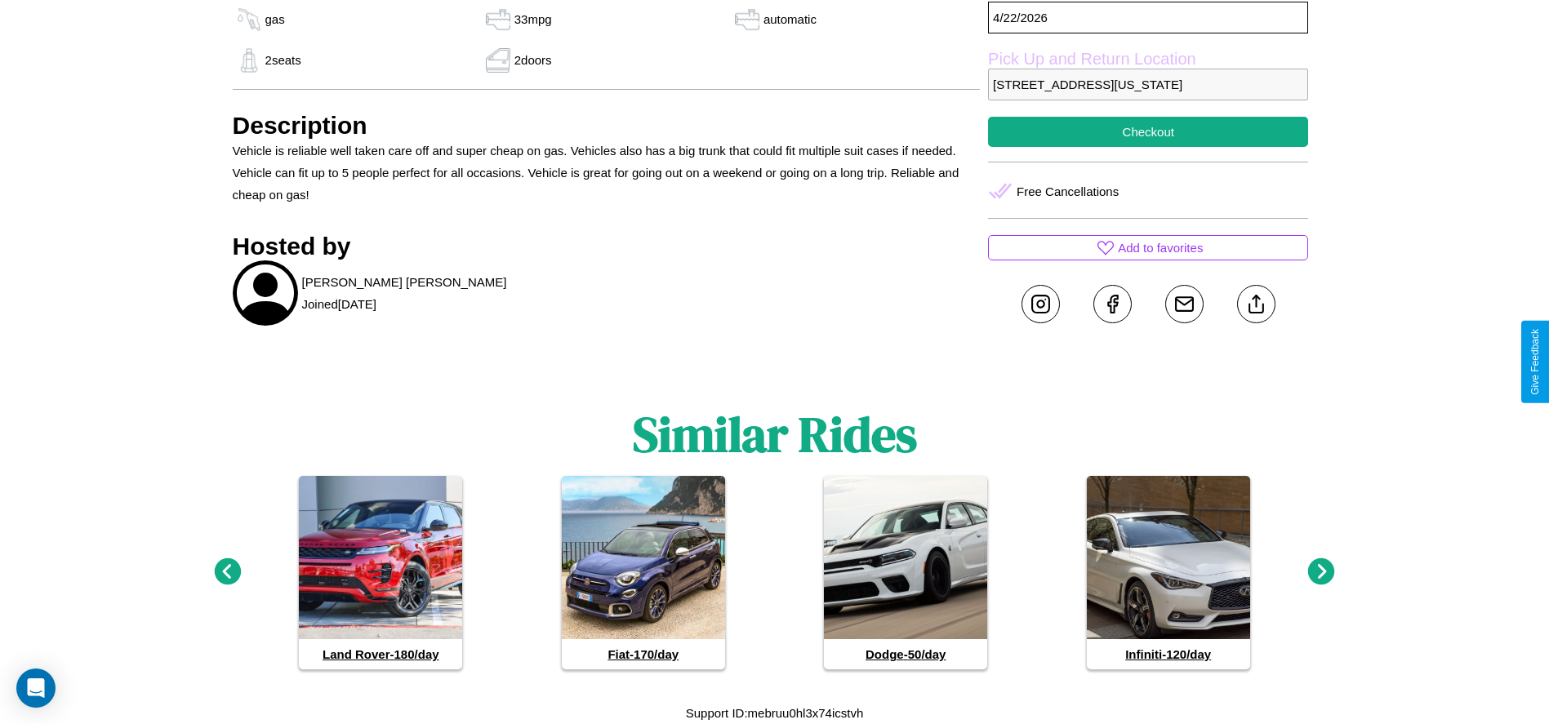
click at [1321, 572] on icon at bounding box center [1321, 571] width 27 height 27
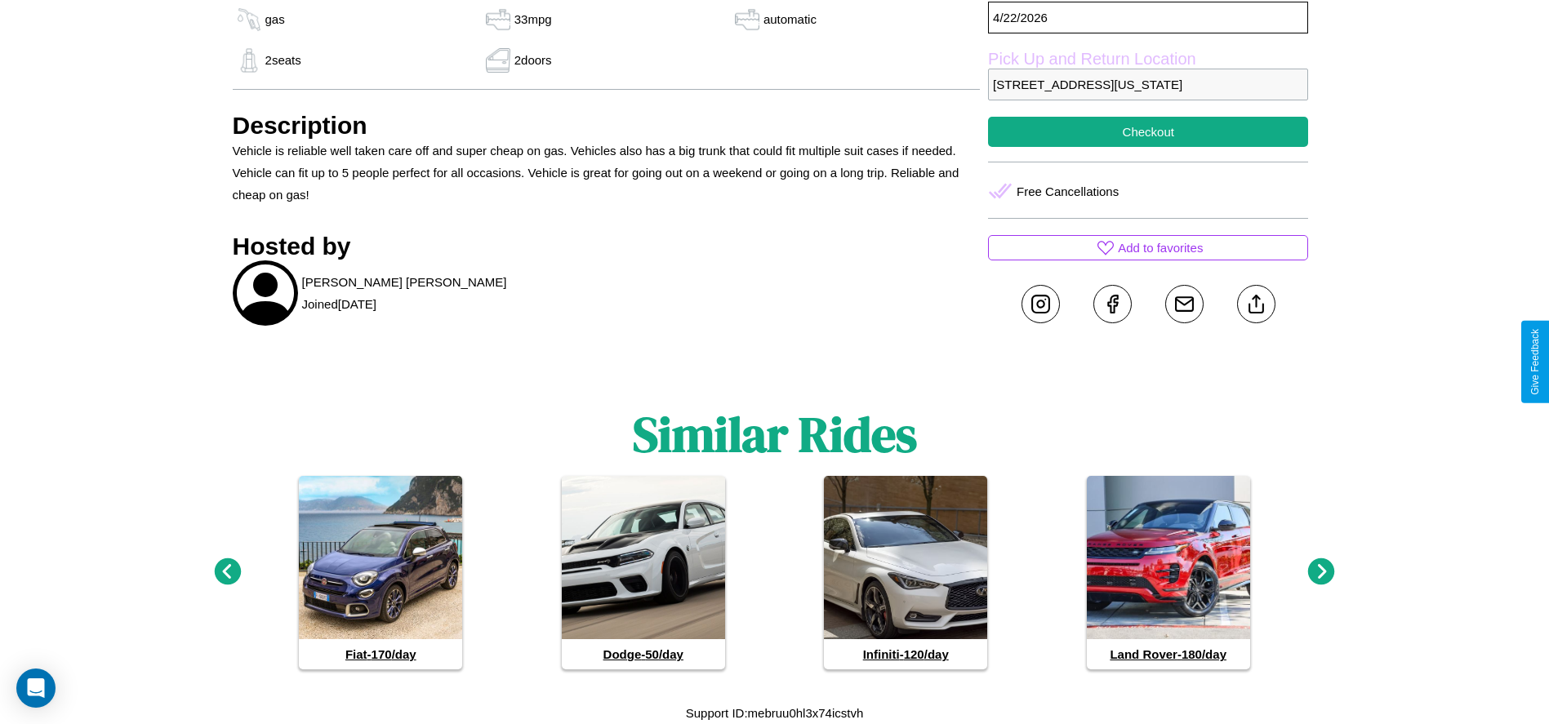
click at [1321, 572] on icon at bounding box center [1321, 571] width 27 height 27
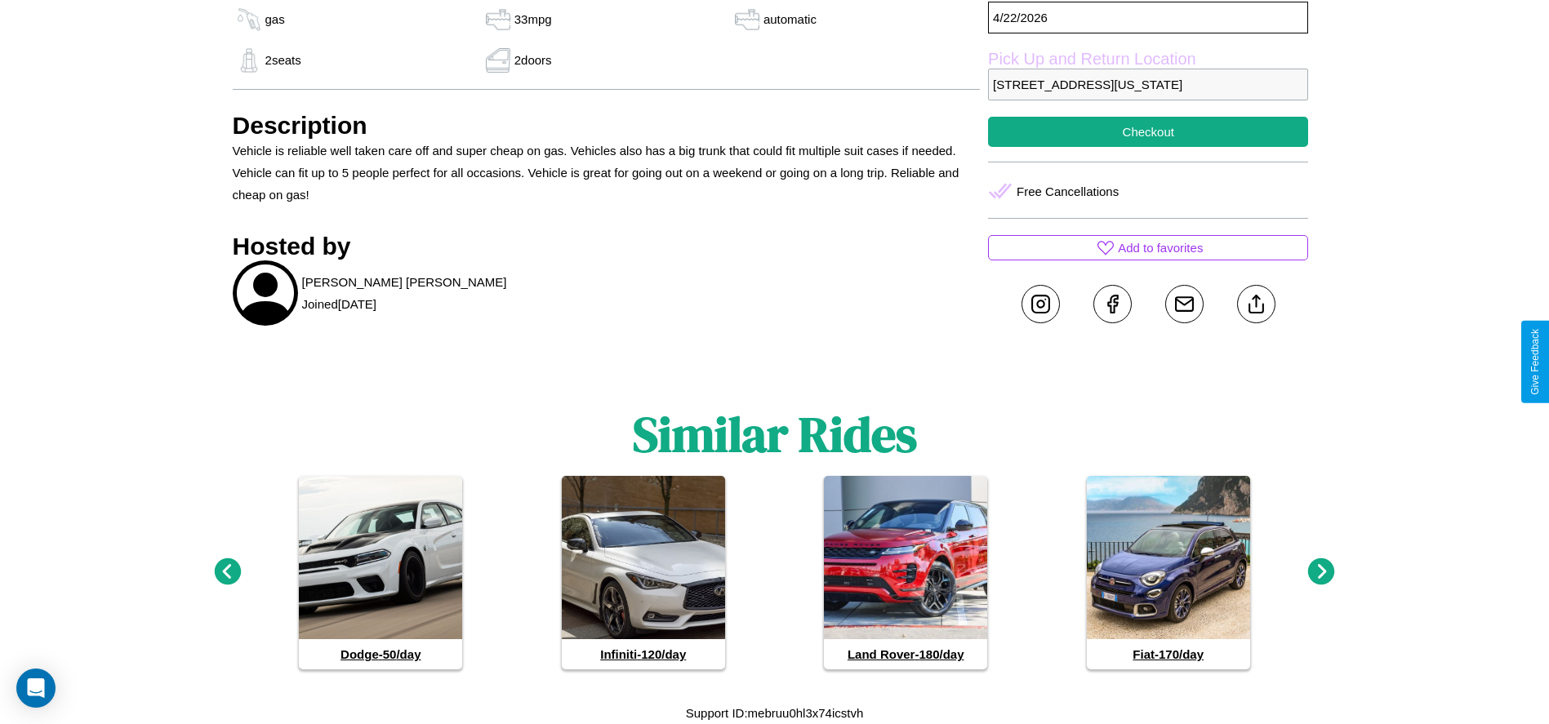
click at [227, 572] on icon at bounding box center [227, 571] width 27 height 27
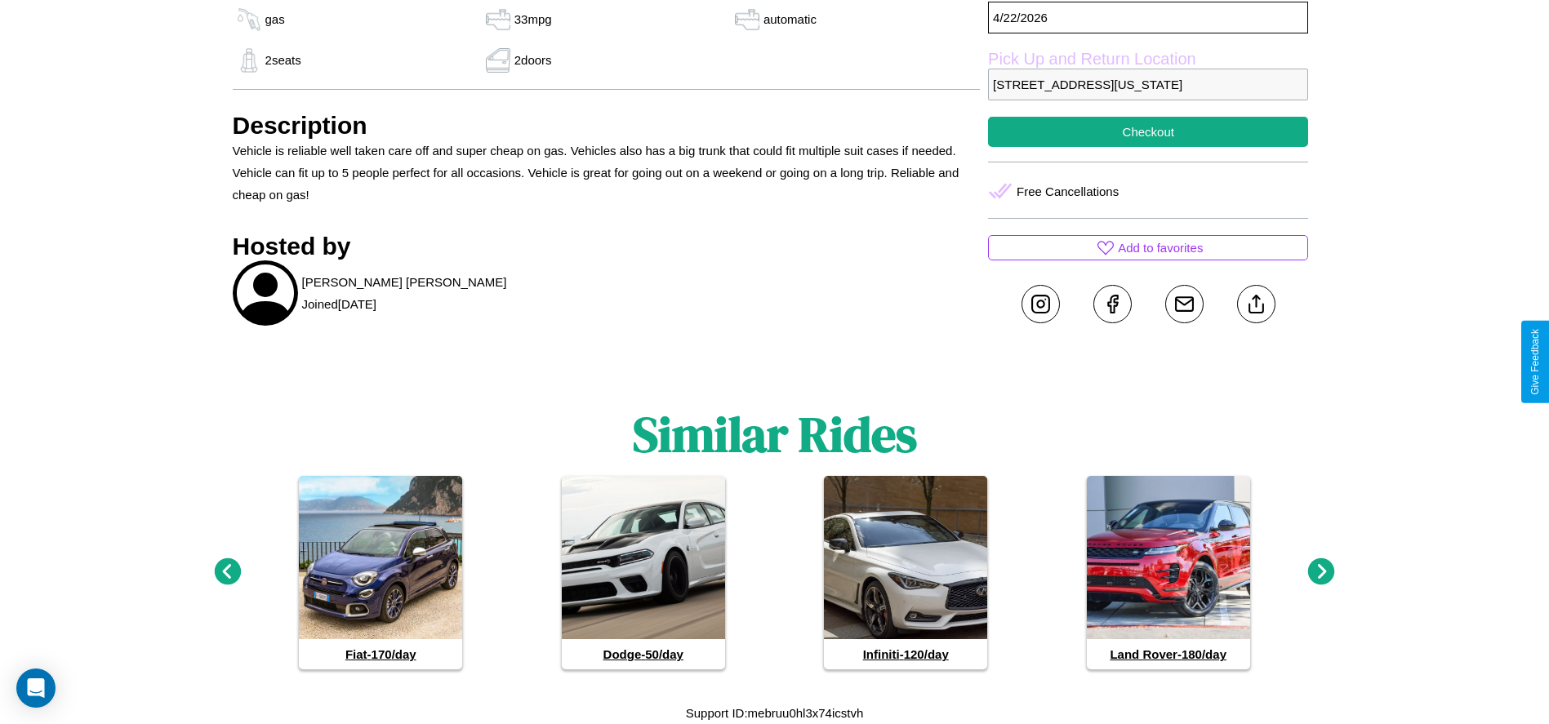
click at [227, 572] on icon at bounding box center [227, 571] width 27 height 27
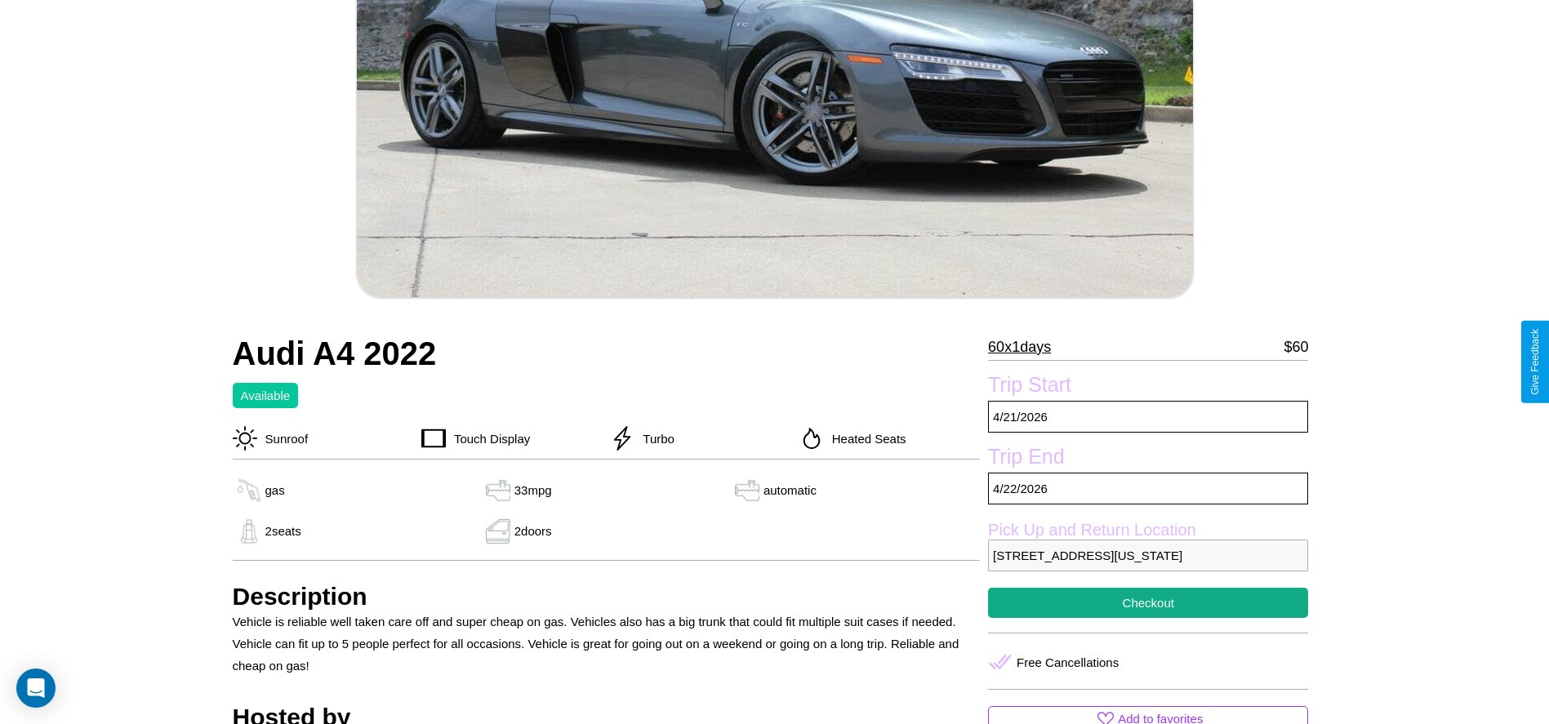
scroll to position [332, 0]
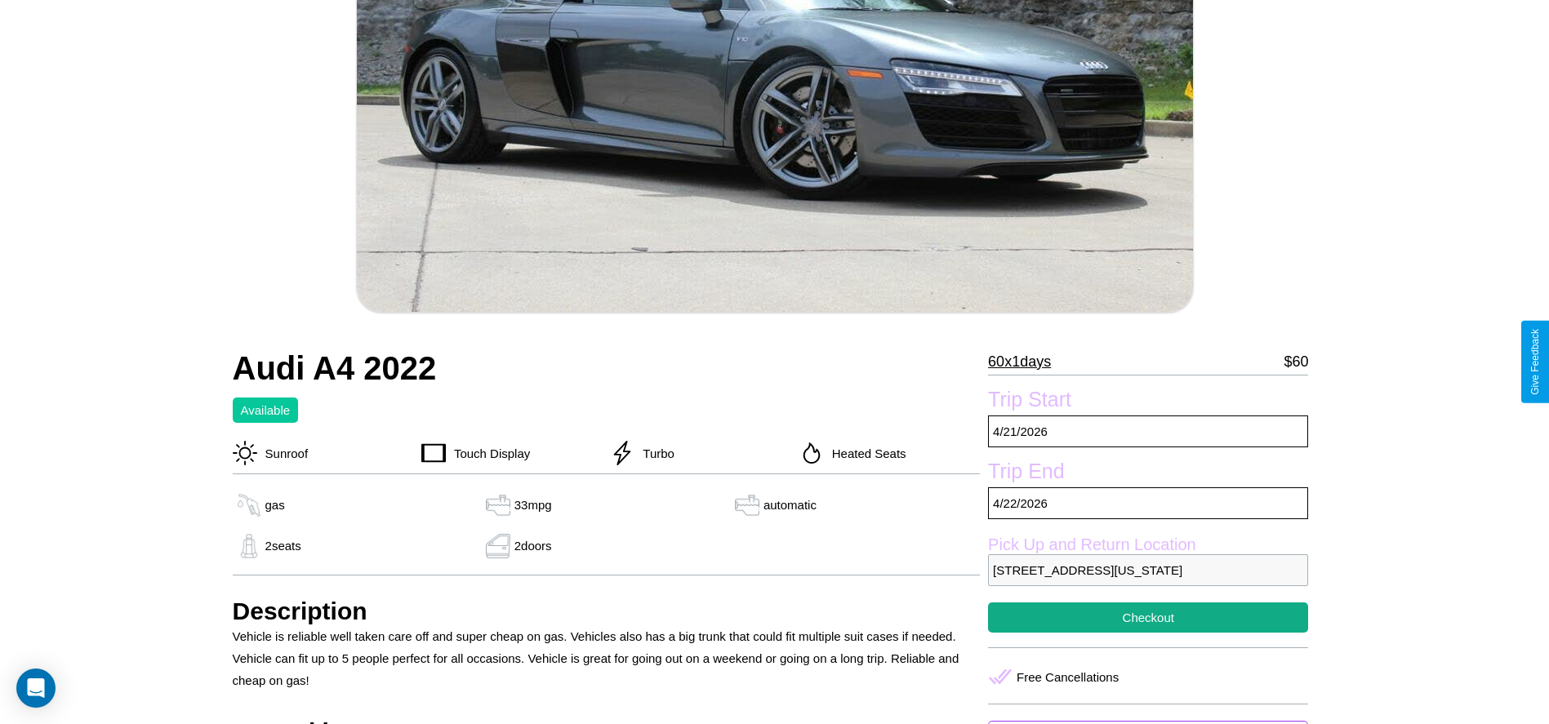
click at [1025, 362] on p "60 x 1 days" at bounding box center [1019, 362] width 63 height 26
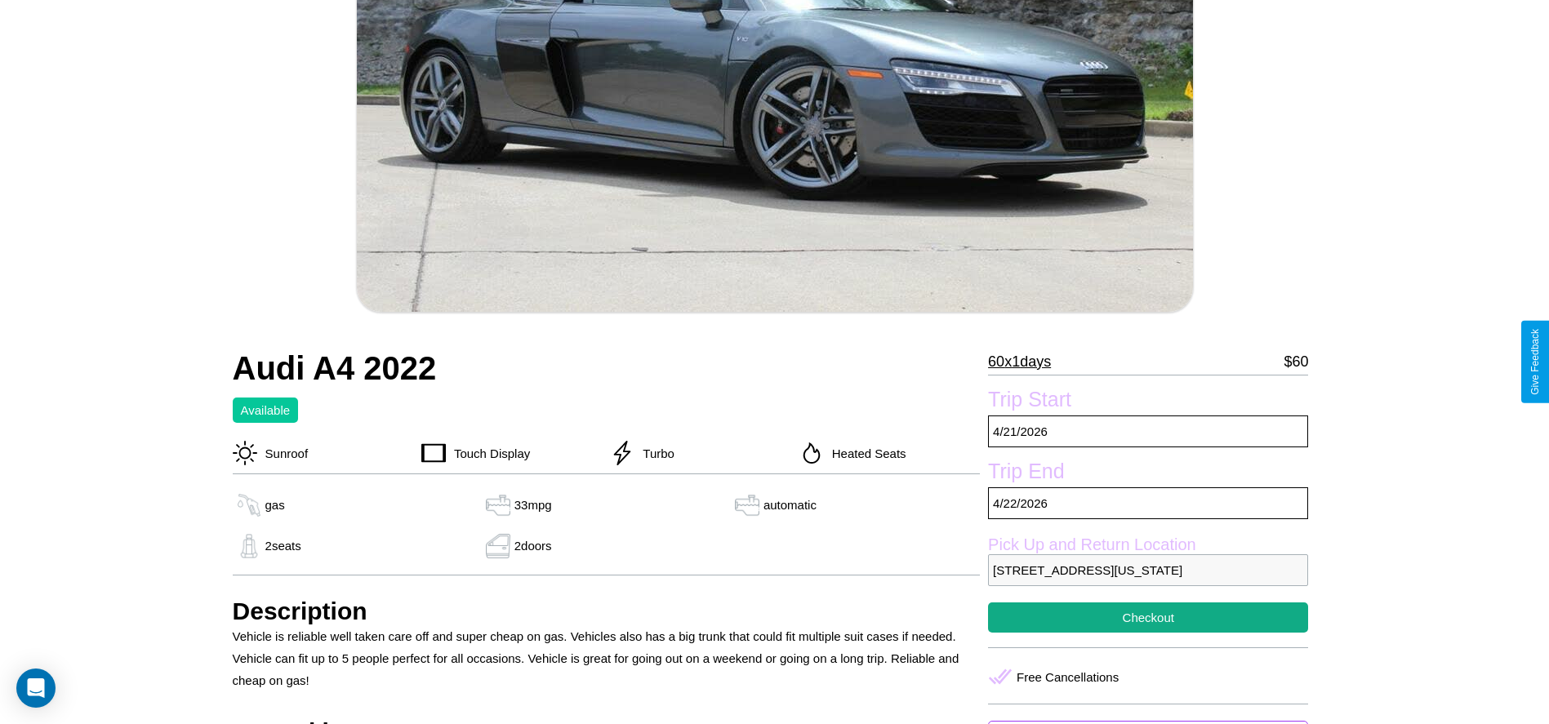
click at [1025, 362] on p "60 x 1 days" at bounding box center [1019, 362] width 63 height 26
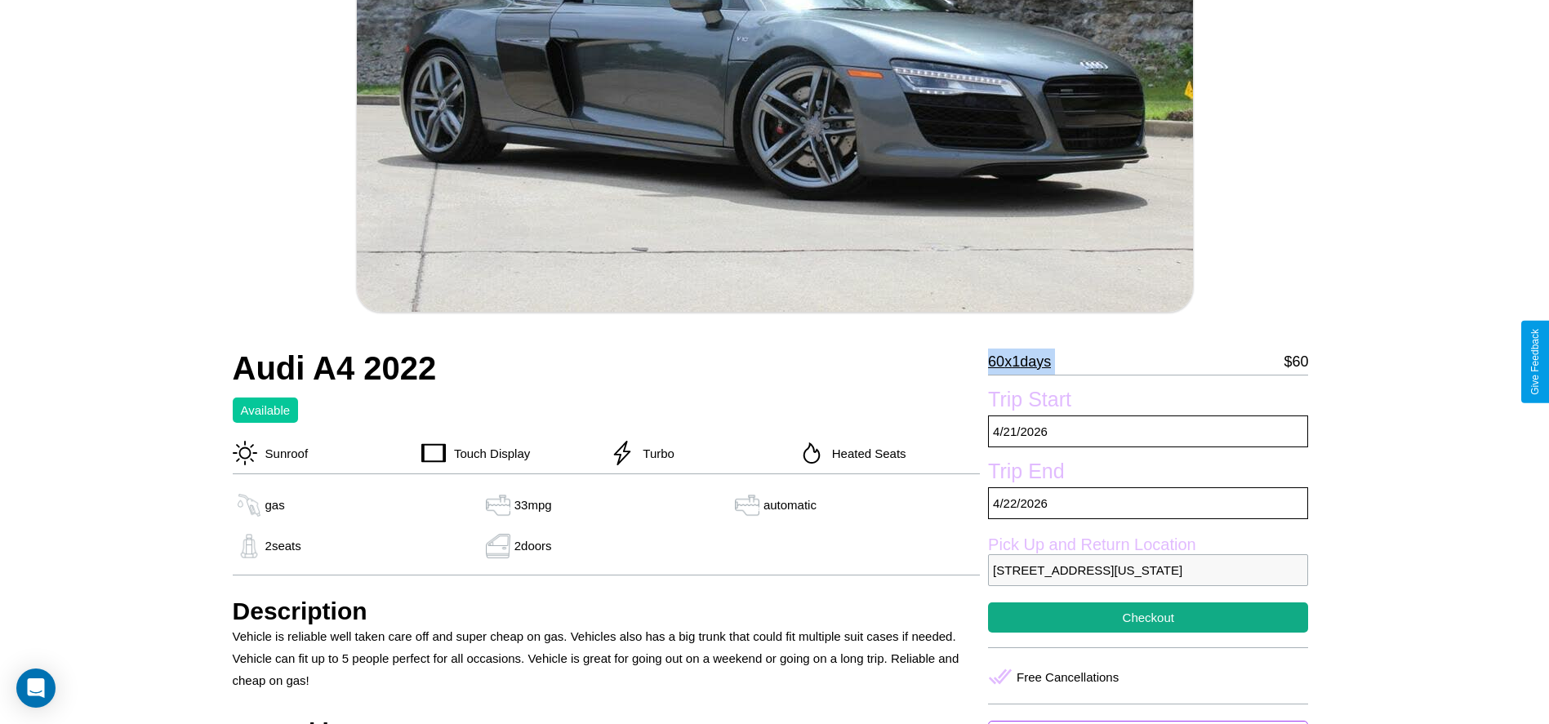
click at [1025, 362] on p "60 x 1 days" at bounding box center [1019, 362] width 63 height 26
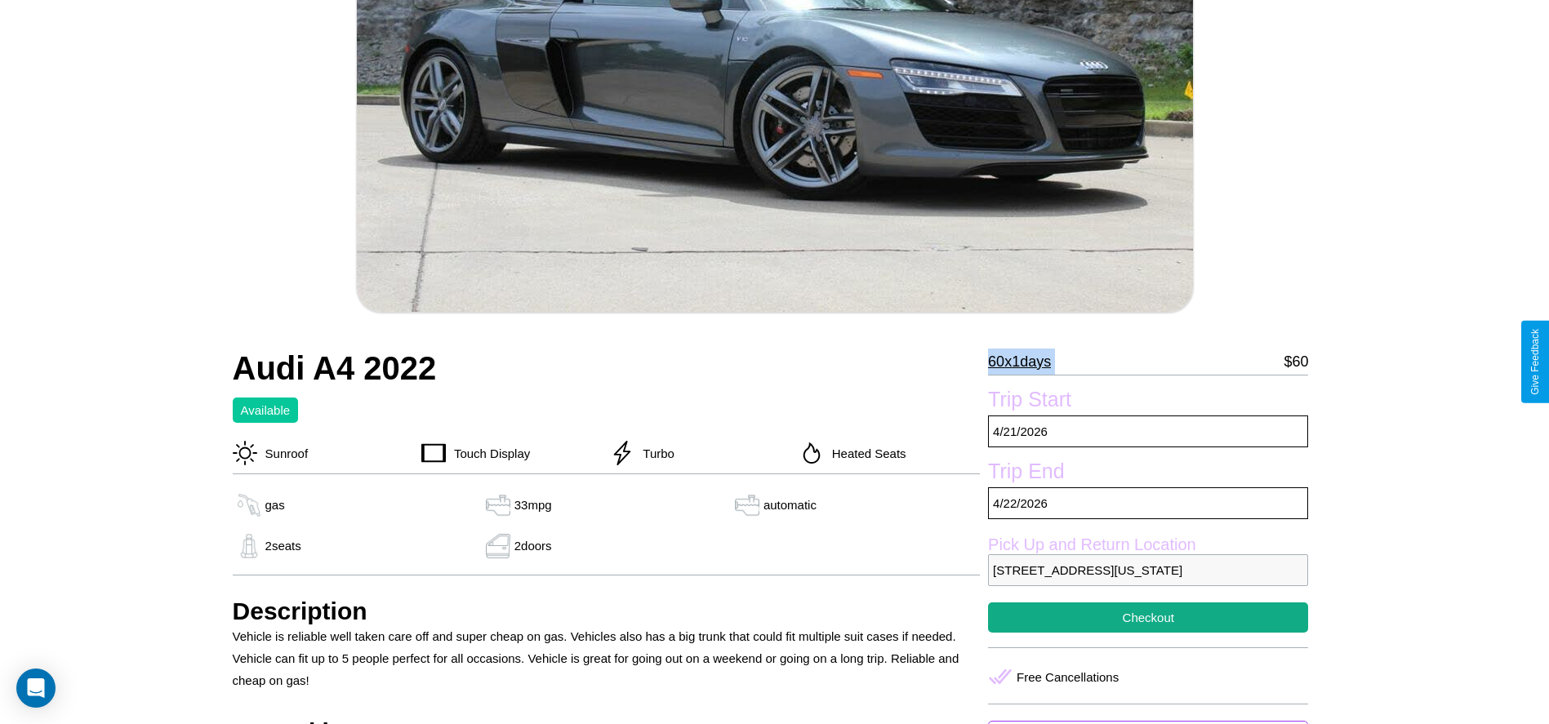
click at [1025, 362] on p "60 x 1 days" at bounding box center [1019, 362] width 63 height 26
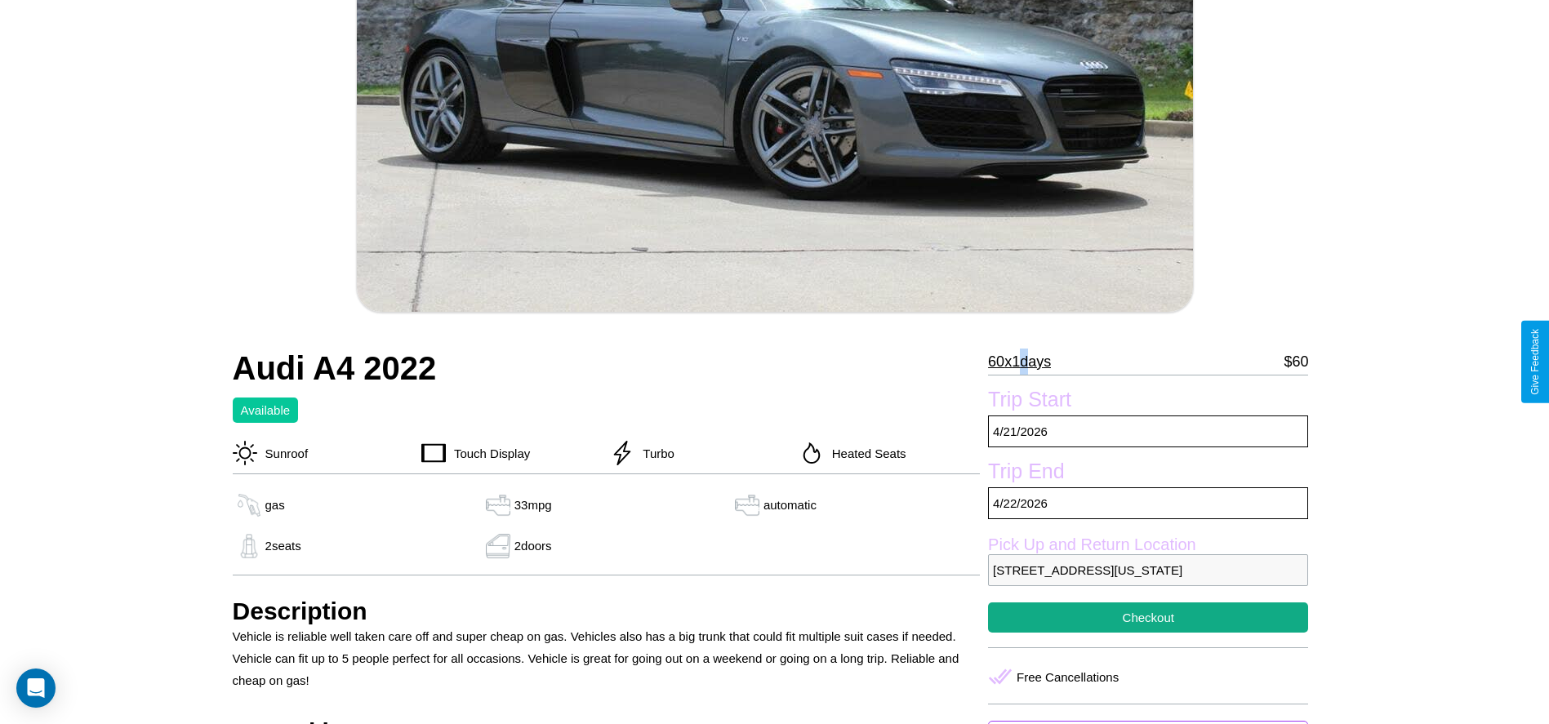
click at [1025, 362] on p "60 x 1 days" at bounding box center [1019, 362] width 63 height 26
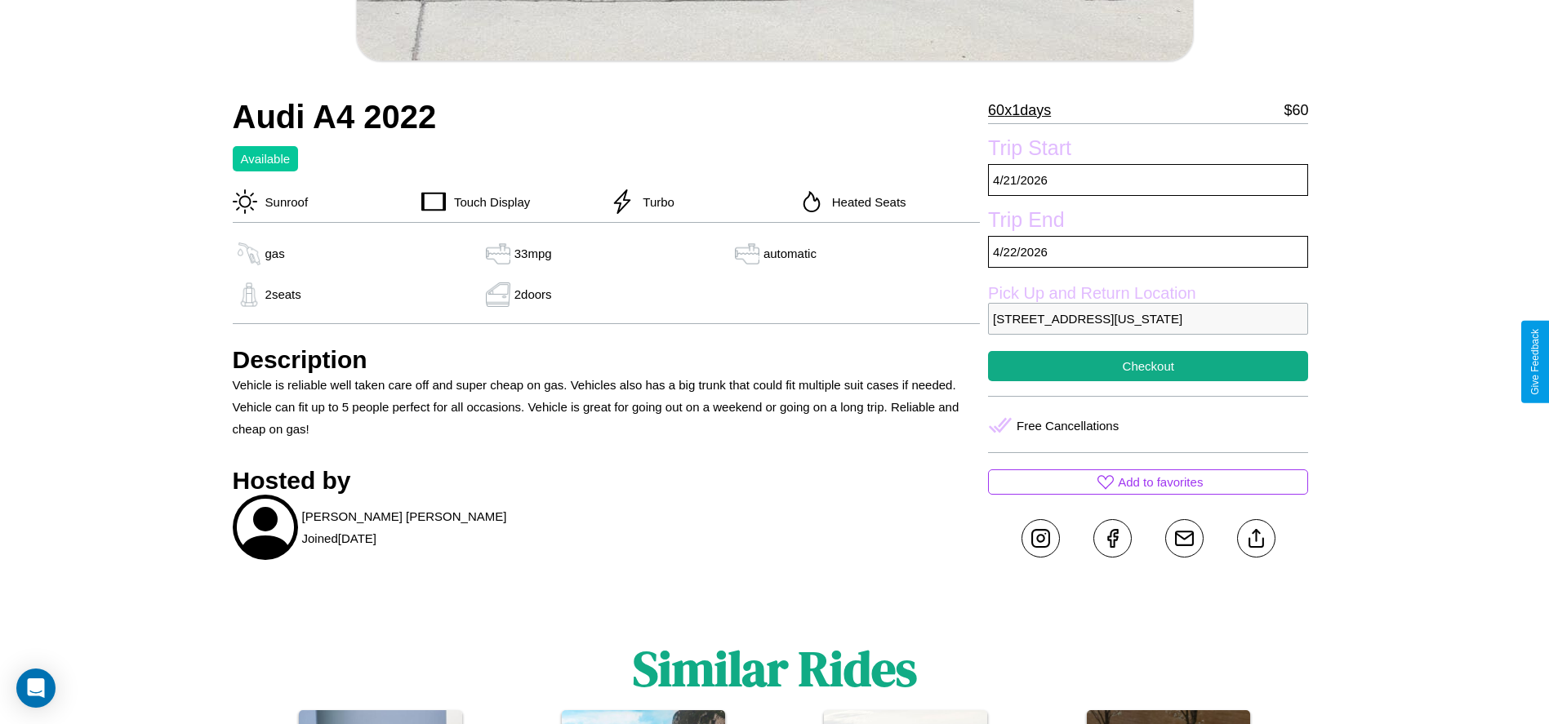
scroll to position [588, 0]
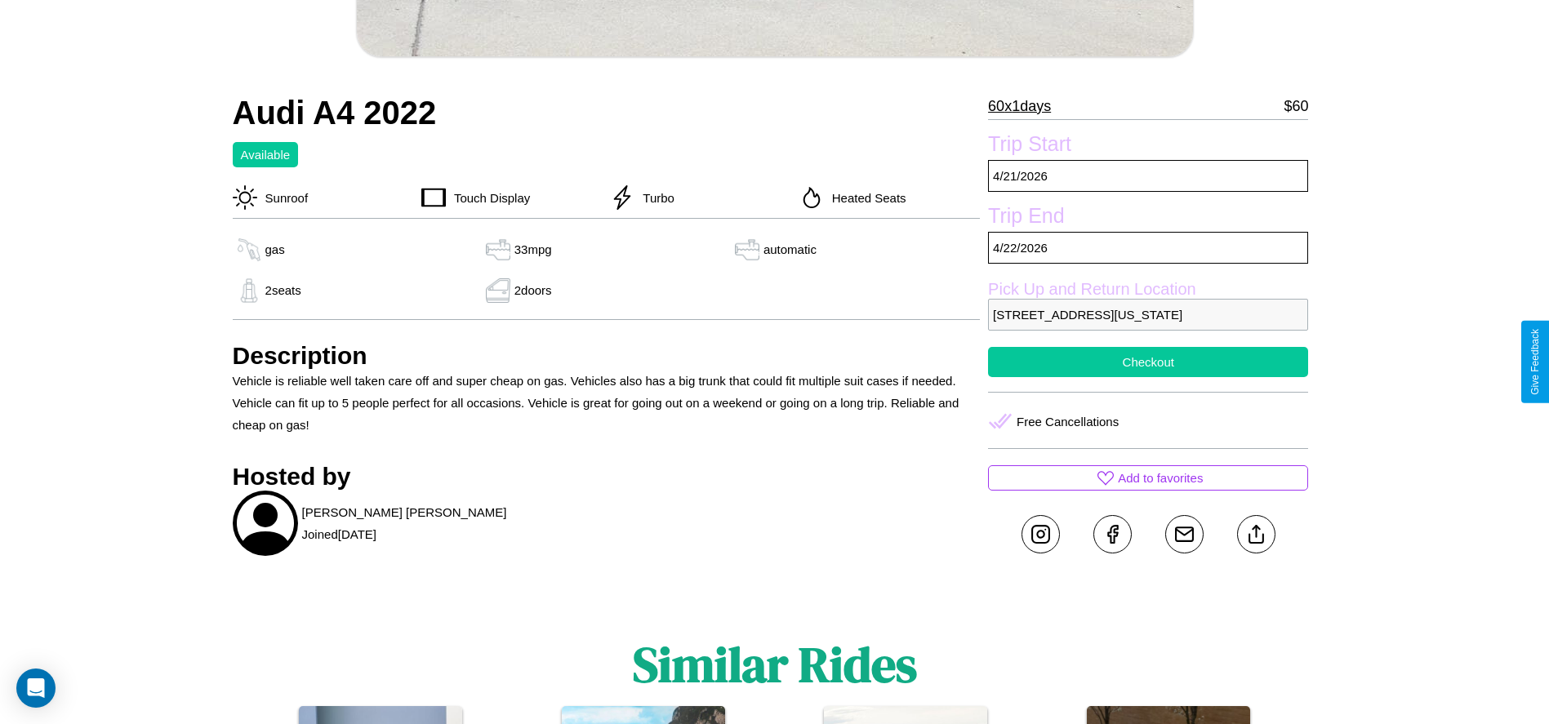
click at [1148, 362] on button "Checkout" at bounding box center [1148, 362] width 320 height 30
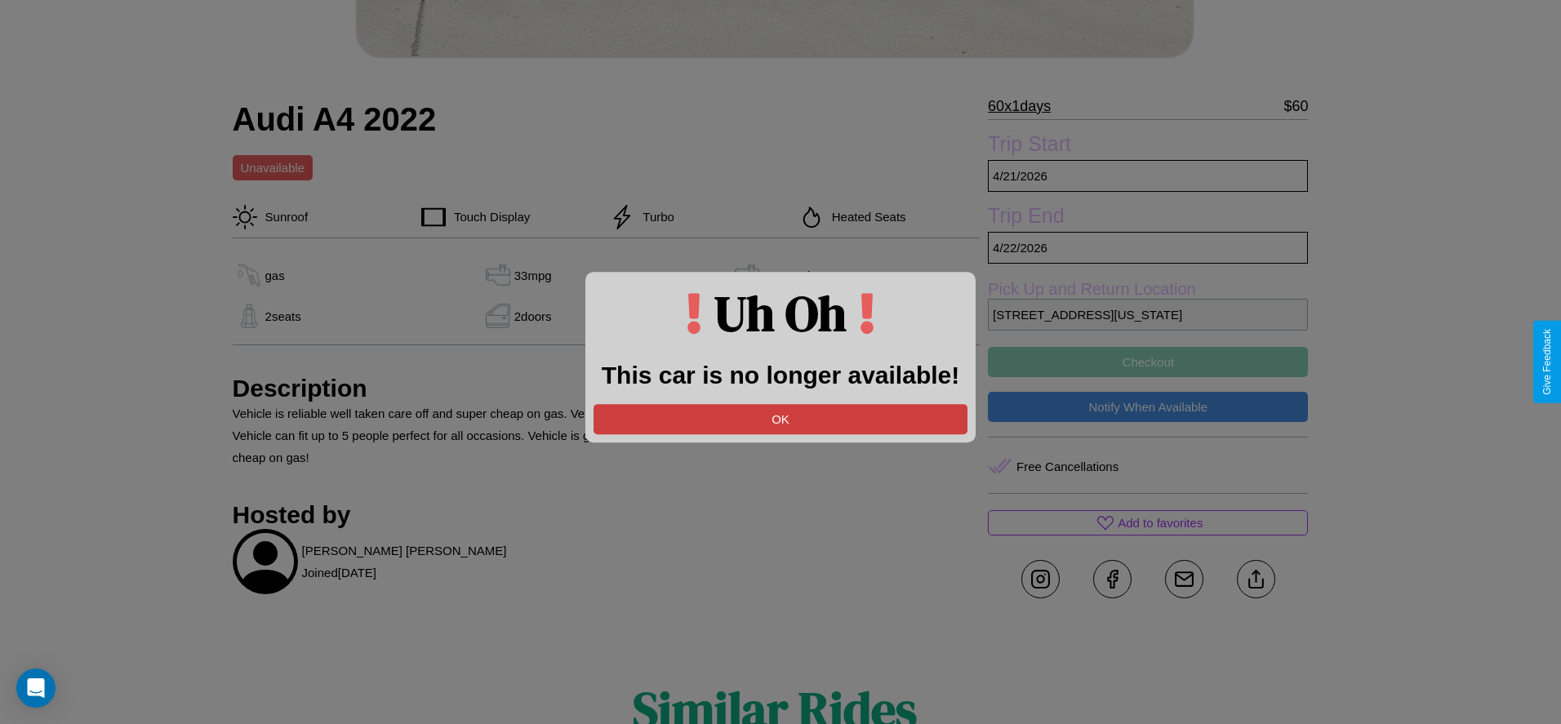
click at [780, 419] on button "OK" at bounding box center [781, 419] width 374 height 30
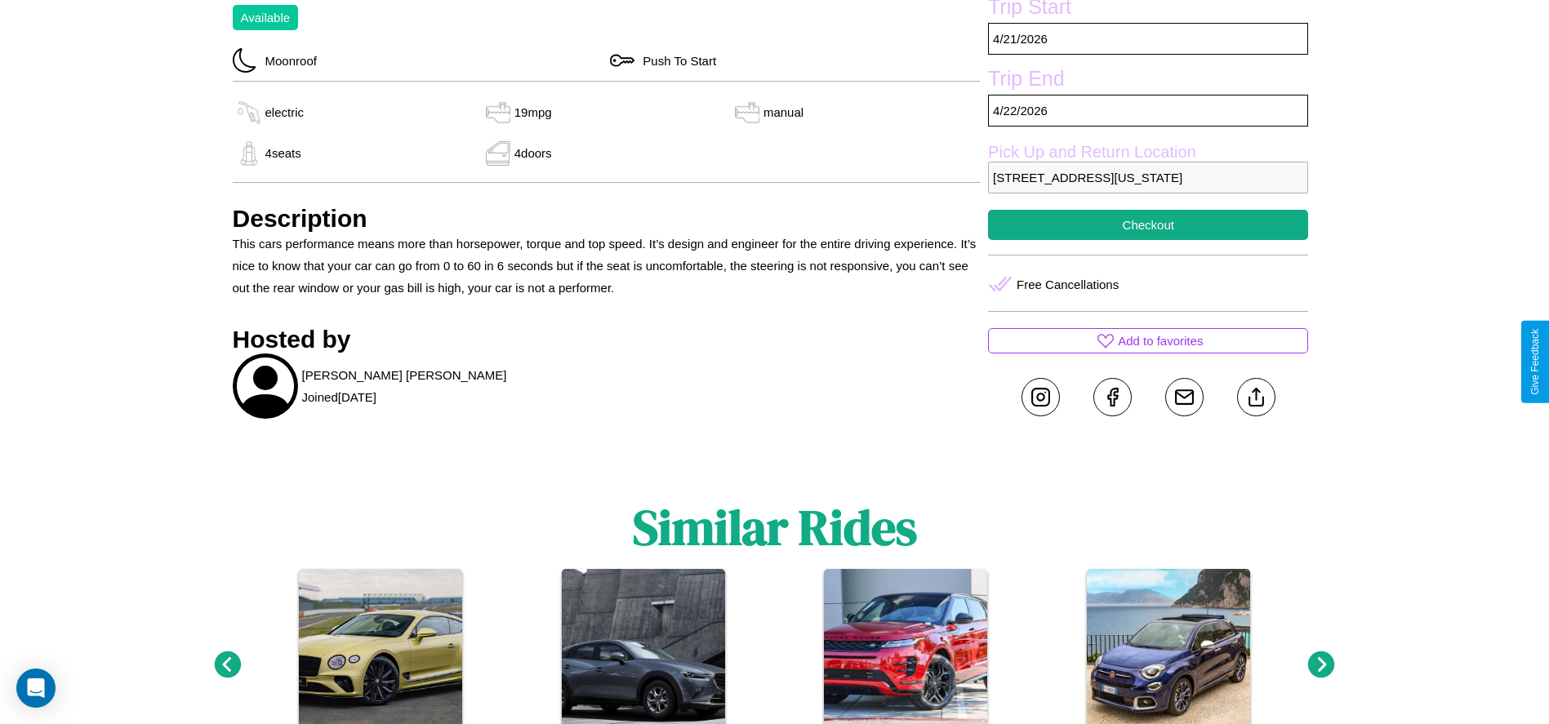
scroll to position [726, 0]
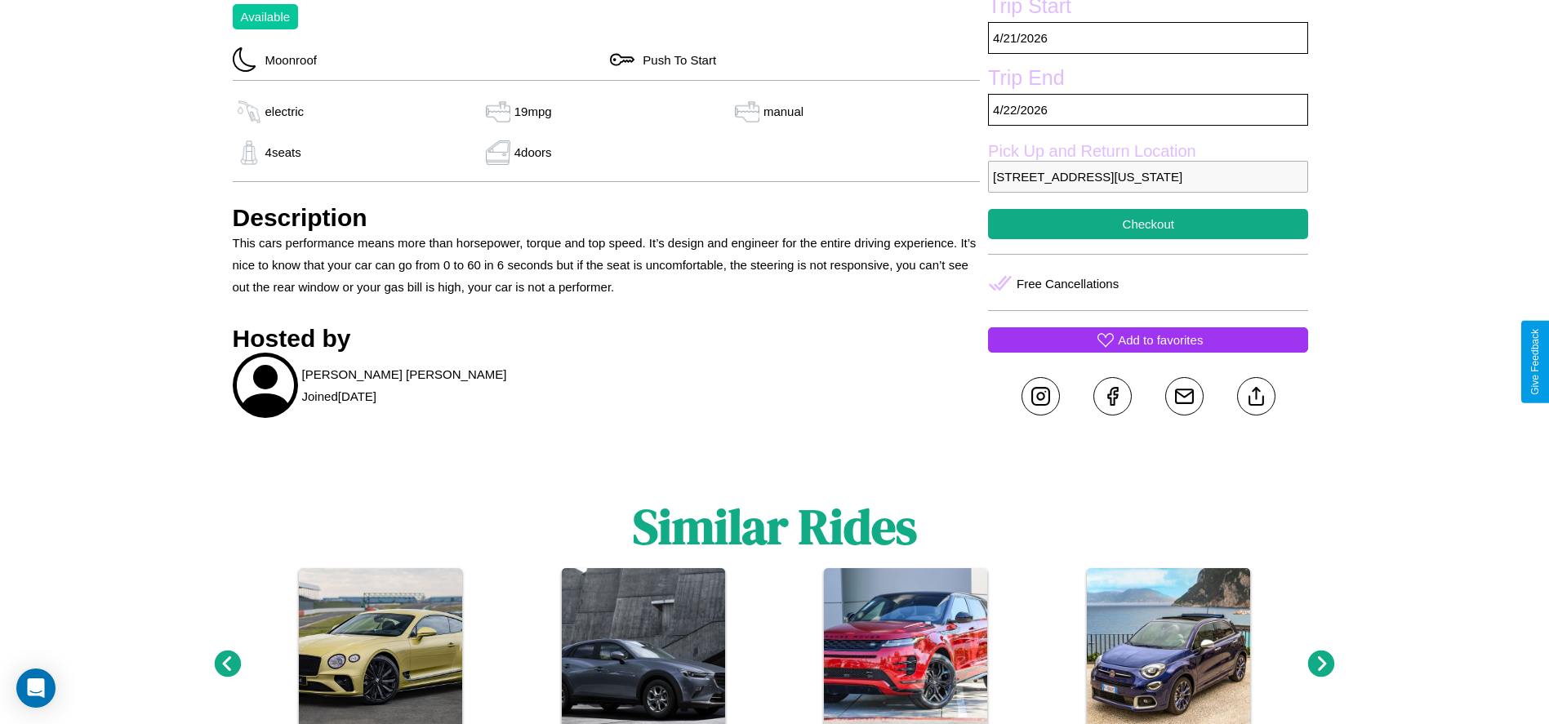
click at [1148, 351] on p "Add to favorites" at bounding box center [1160, 340] width 85 height 22
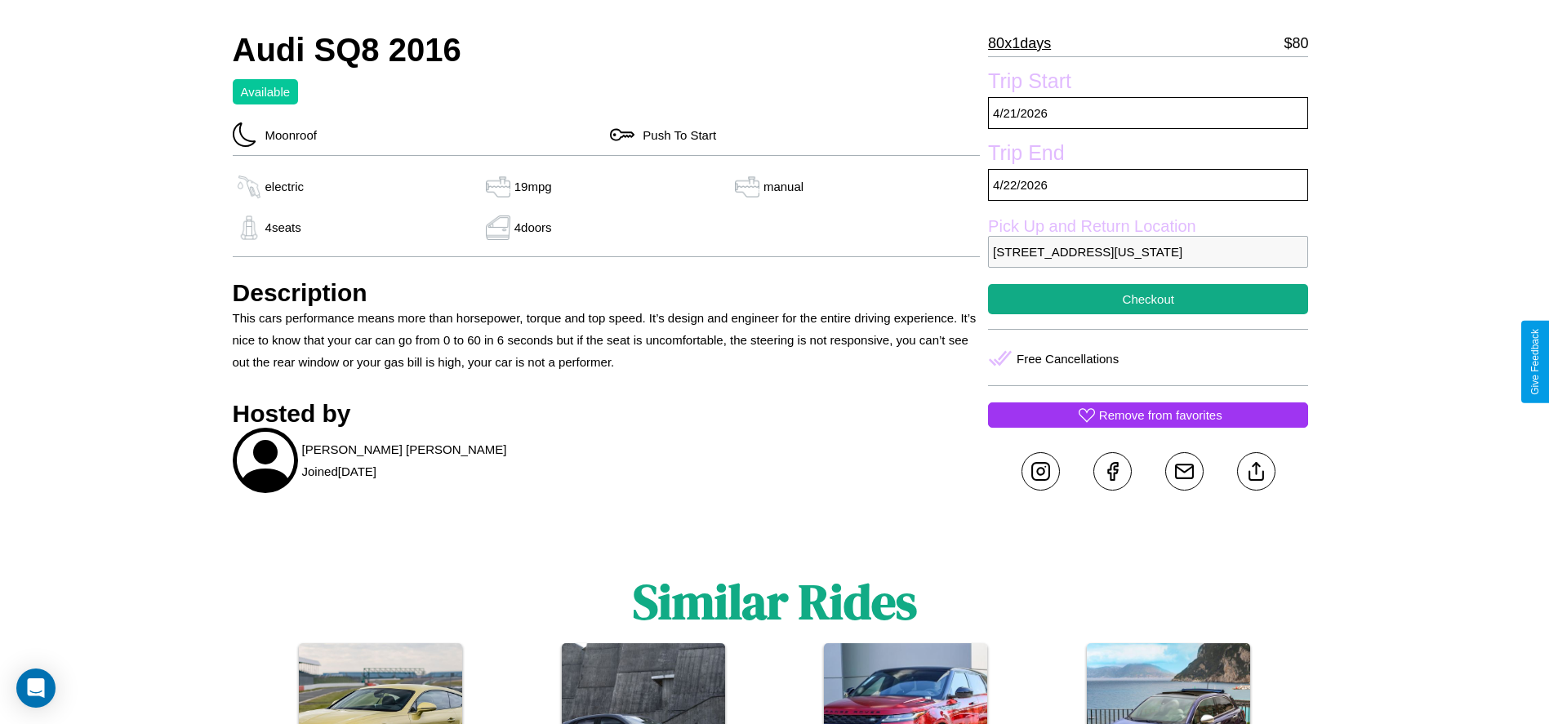
scroll to position [610, 0]
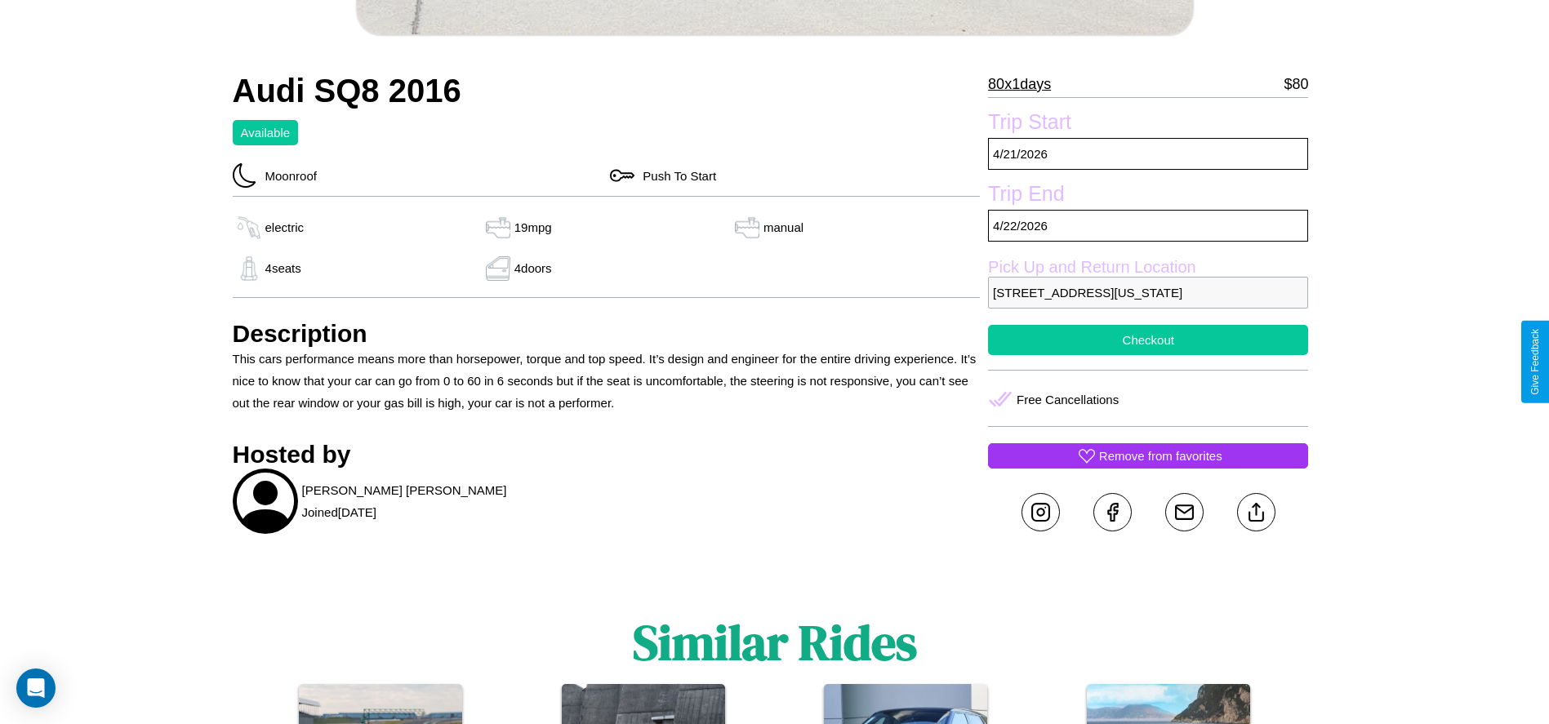
click at [1148, 355] on button "Checkout" at bounding box center [1148, 340] width 320 height 30
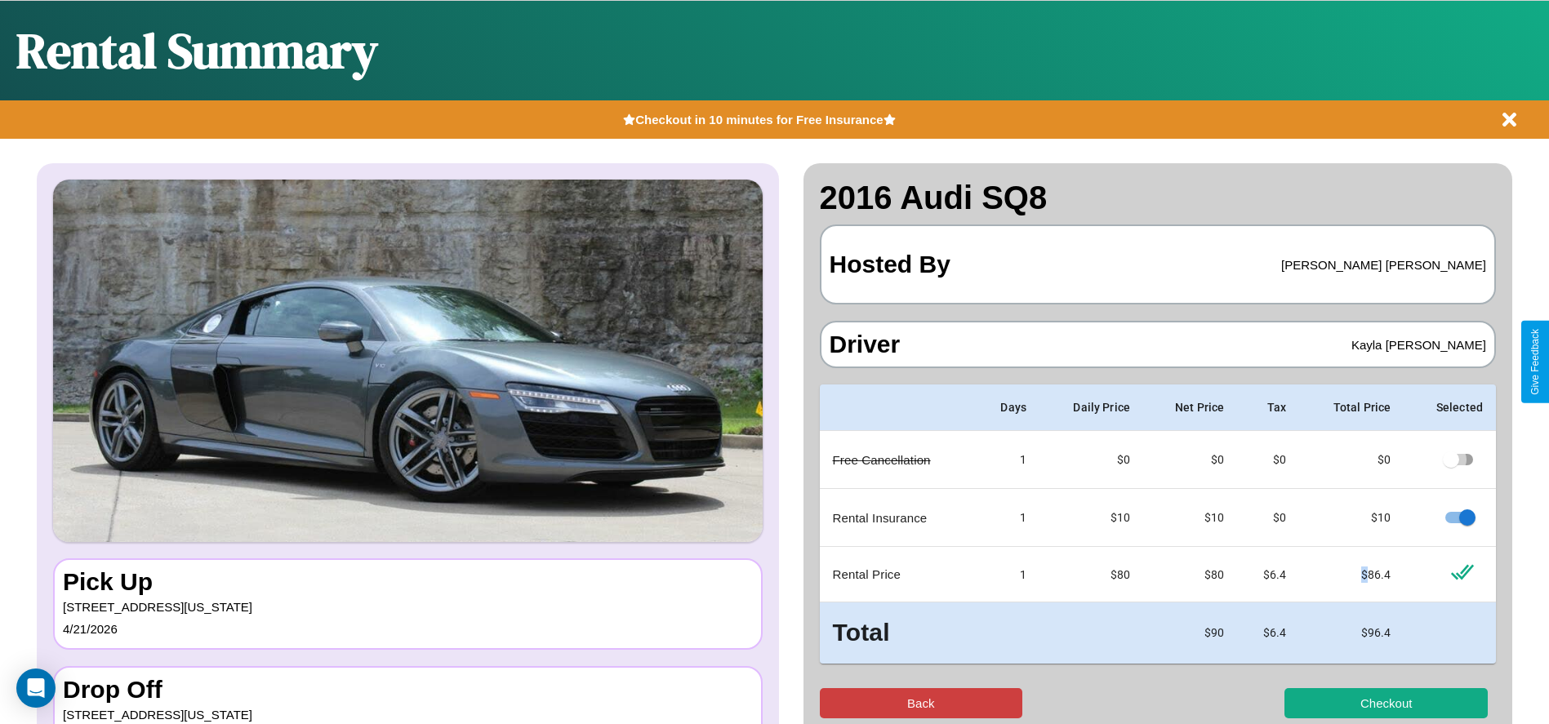
click at [920, 703] on button "Back" at bounding box center [921, 703] width 203 height 30
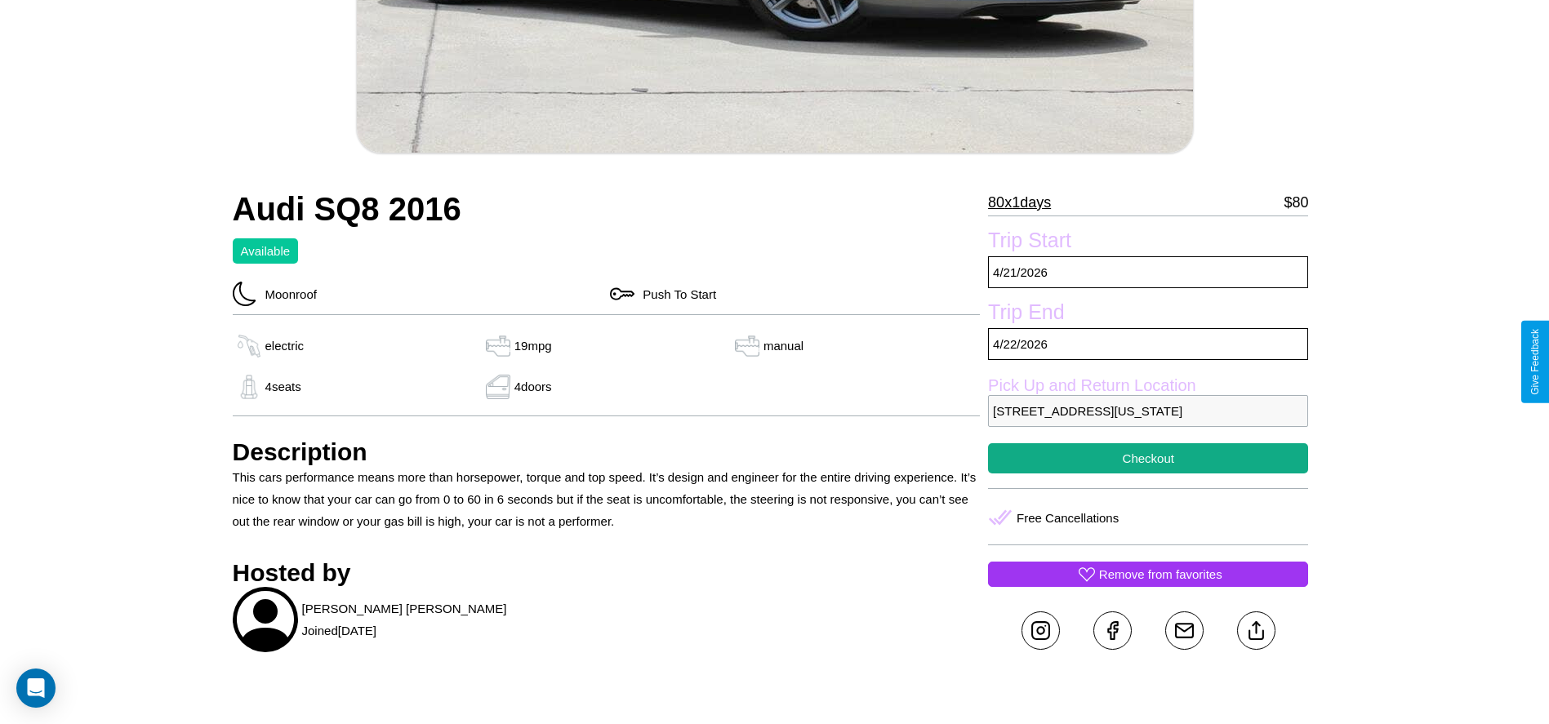
scroll to position [552, 0]
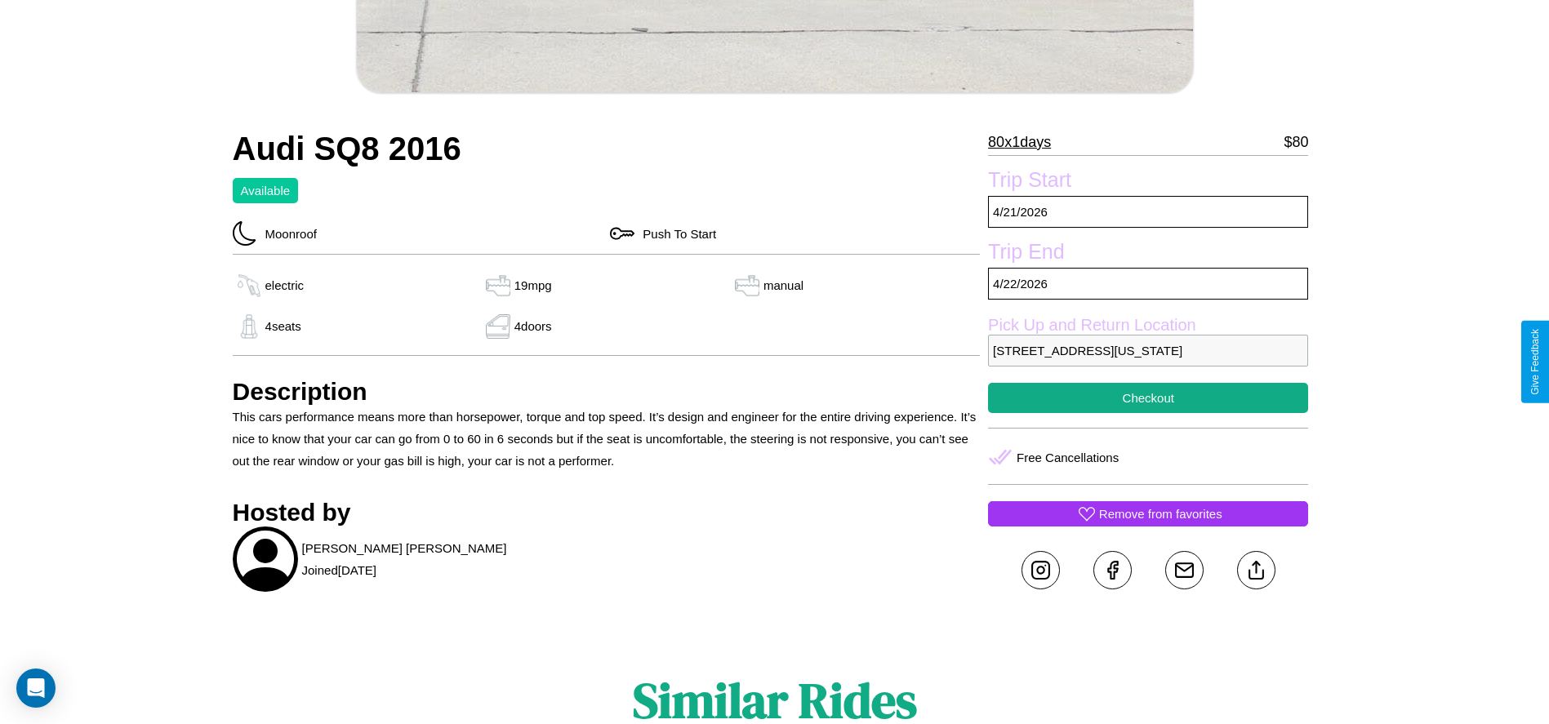
click at [1148, 362] on p "[STREET_ADDRESS][US_STATE]" at bounding box center [1148, 351] width 320 height 32
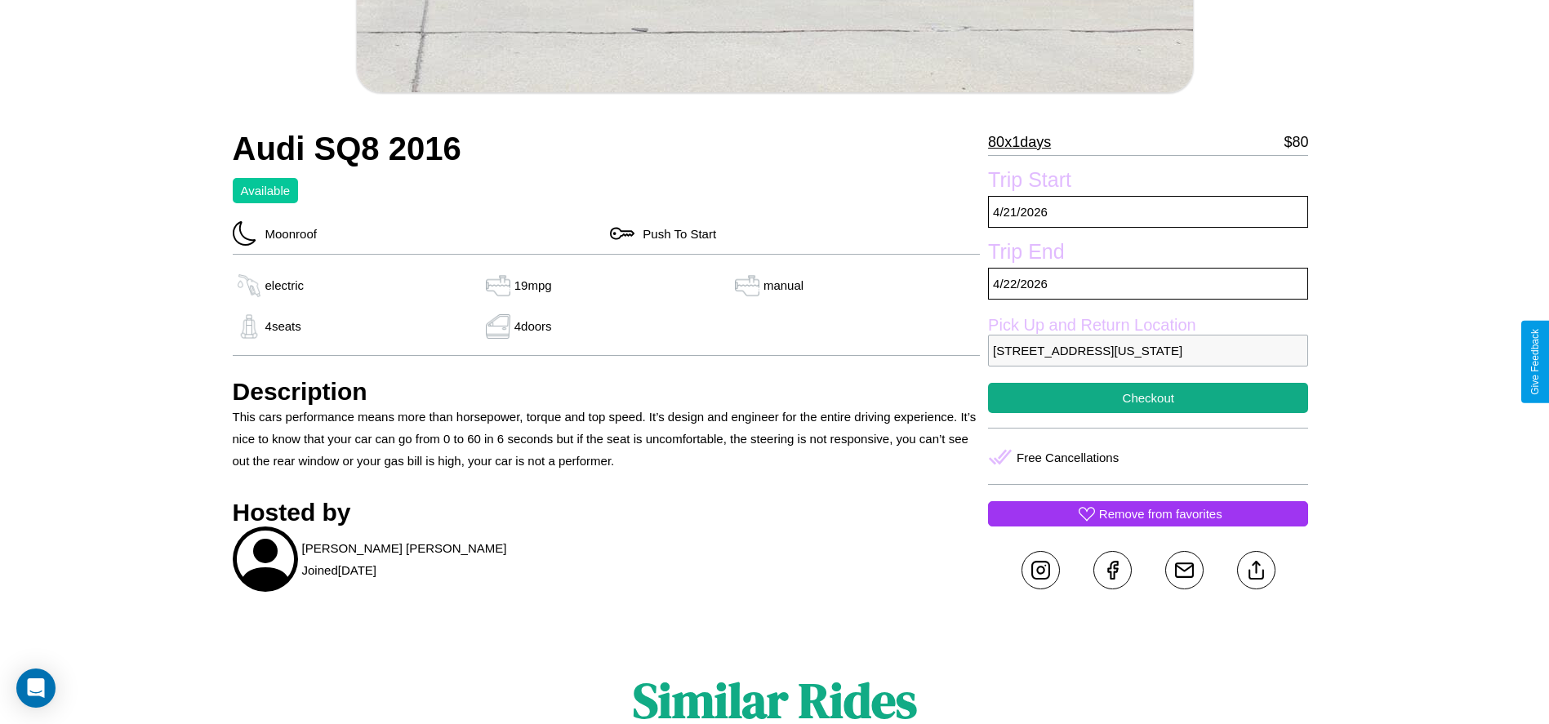
click at [1148, 362] on p "[STREET_ADDRESS][US_STATE]" at bounding box center [1148, 351] width 320 height 32
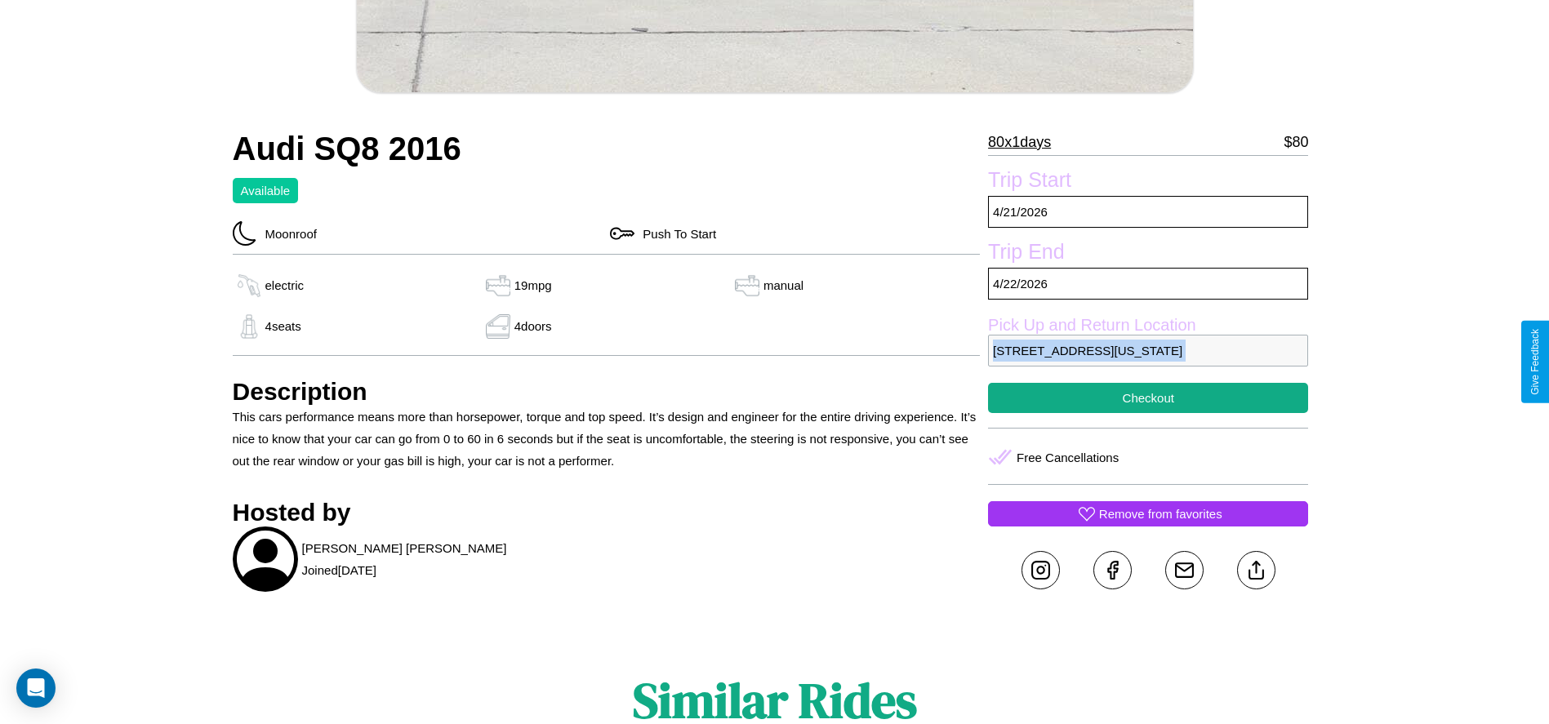
click at [1148, 362] on p "[STREET_ADDRESS][US_STATE]" at bounding box center [1148, 351] width 320 height 32
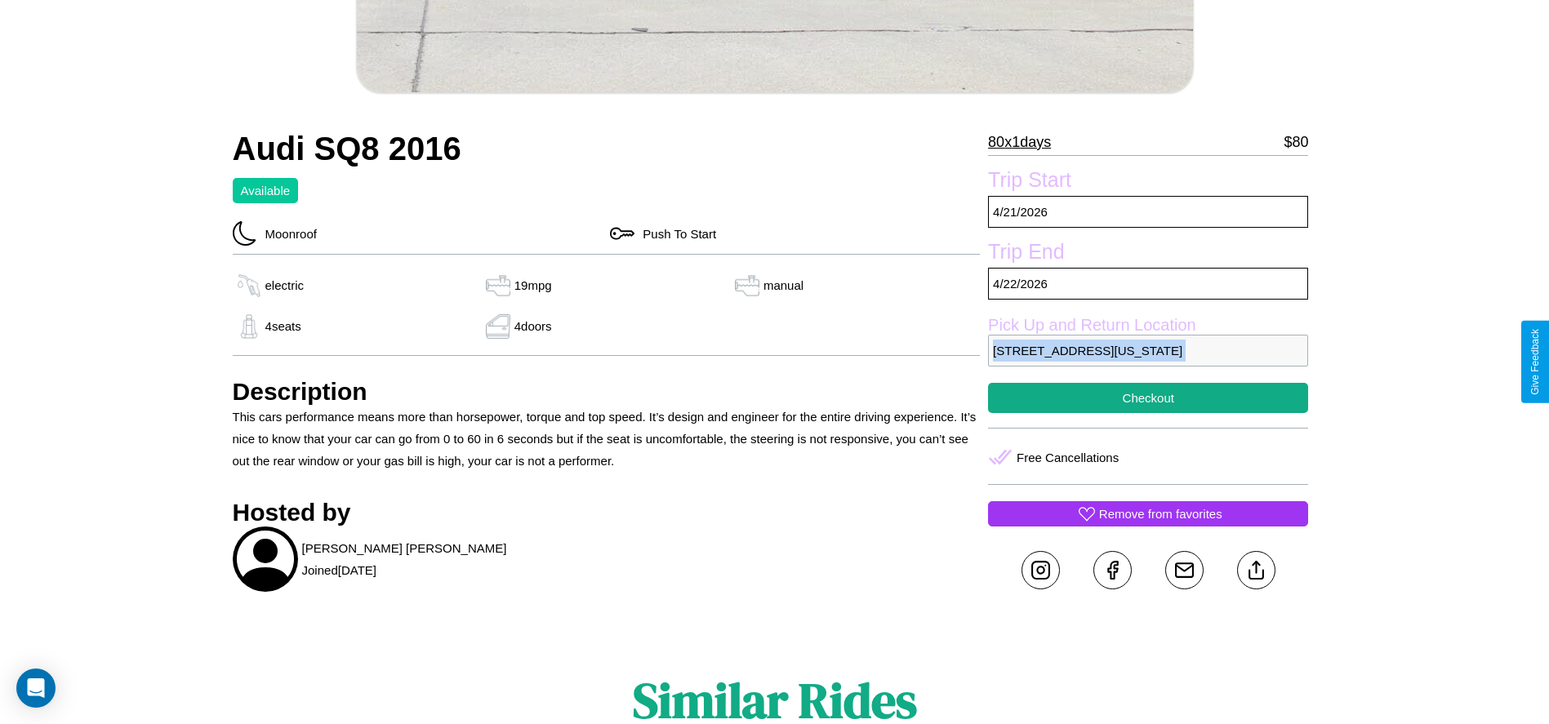
click at [1148, 362] on p "[STREET_ADDRESS][US_STATE]" at bounding box center [1148, 351] width 320 height 32
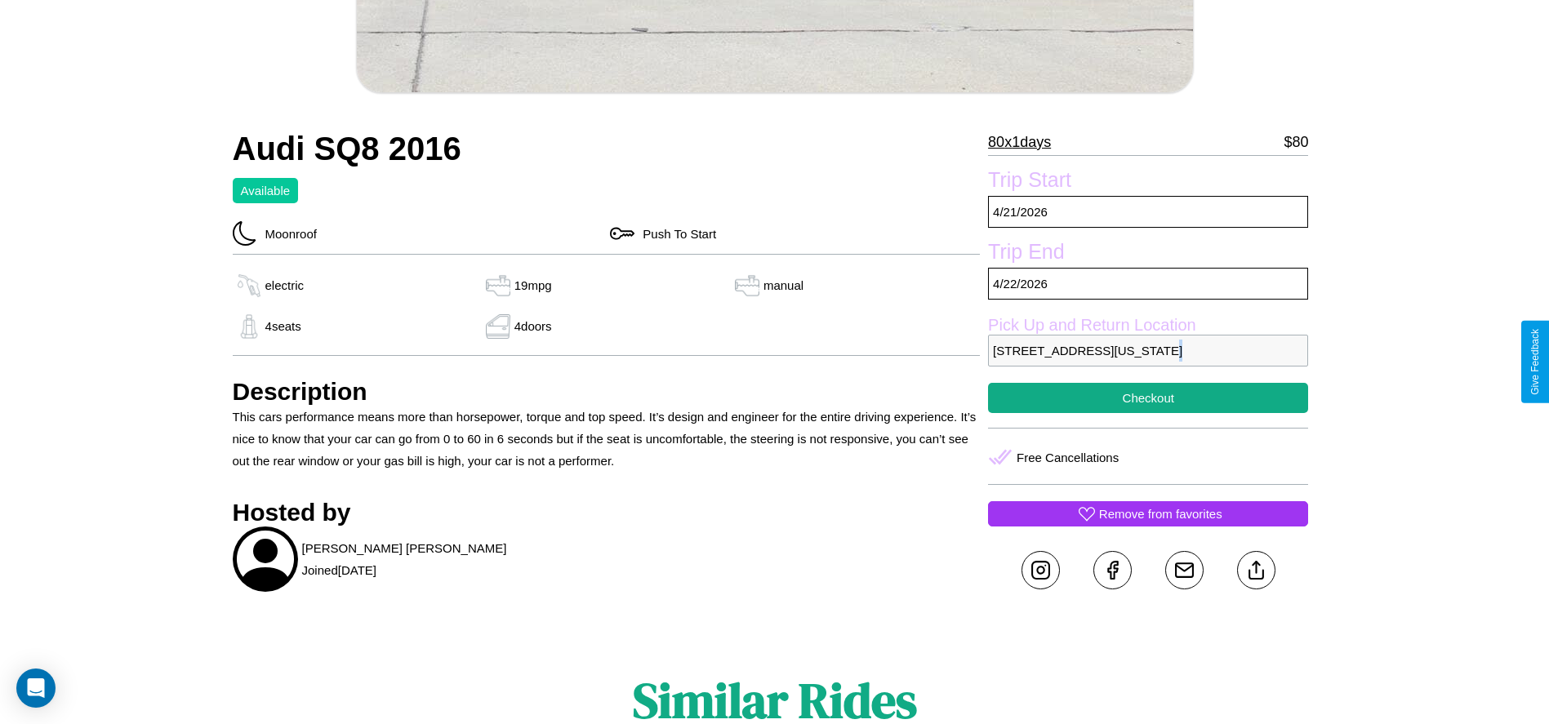
click at [1148, 362] on p "[STREET_ADDRESS][US_STATE]" at bounding box center [1148, 351] width 320 height 32
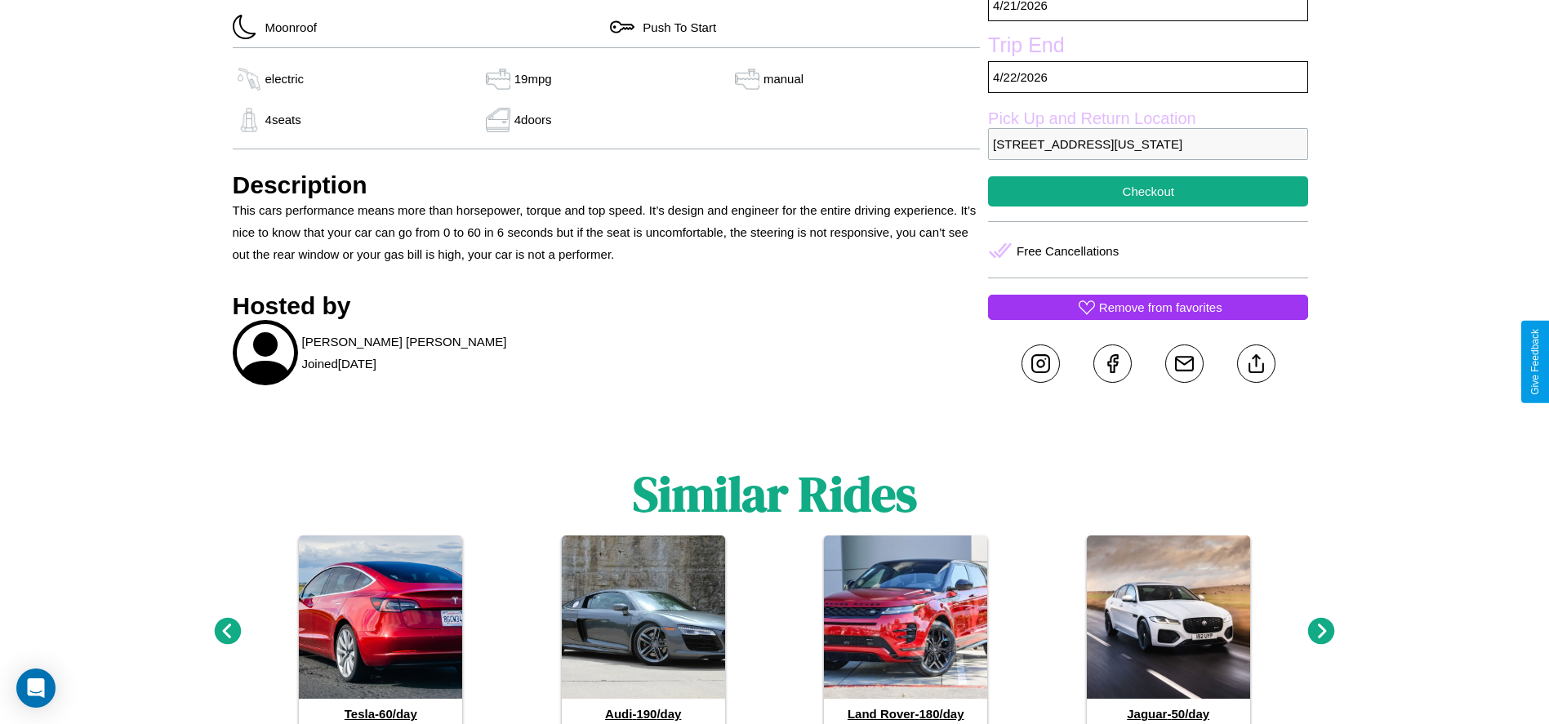
scroll to position [782, 0]
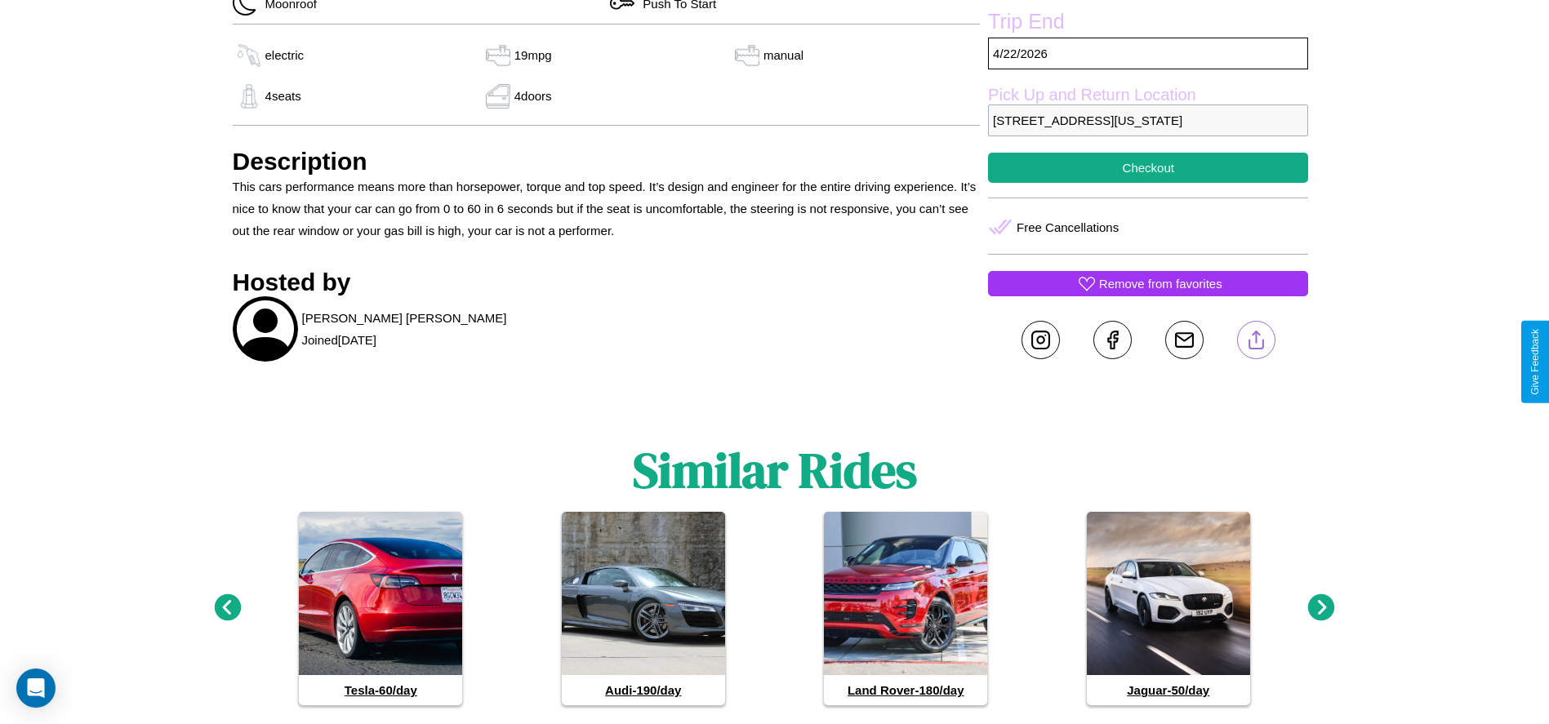
click at [1256, 343] on line at bounding box center [1256, 336] width 0 height 11
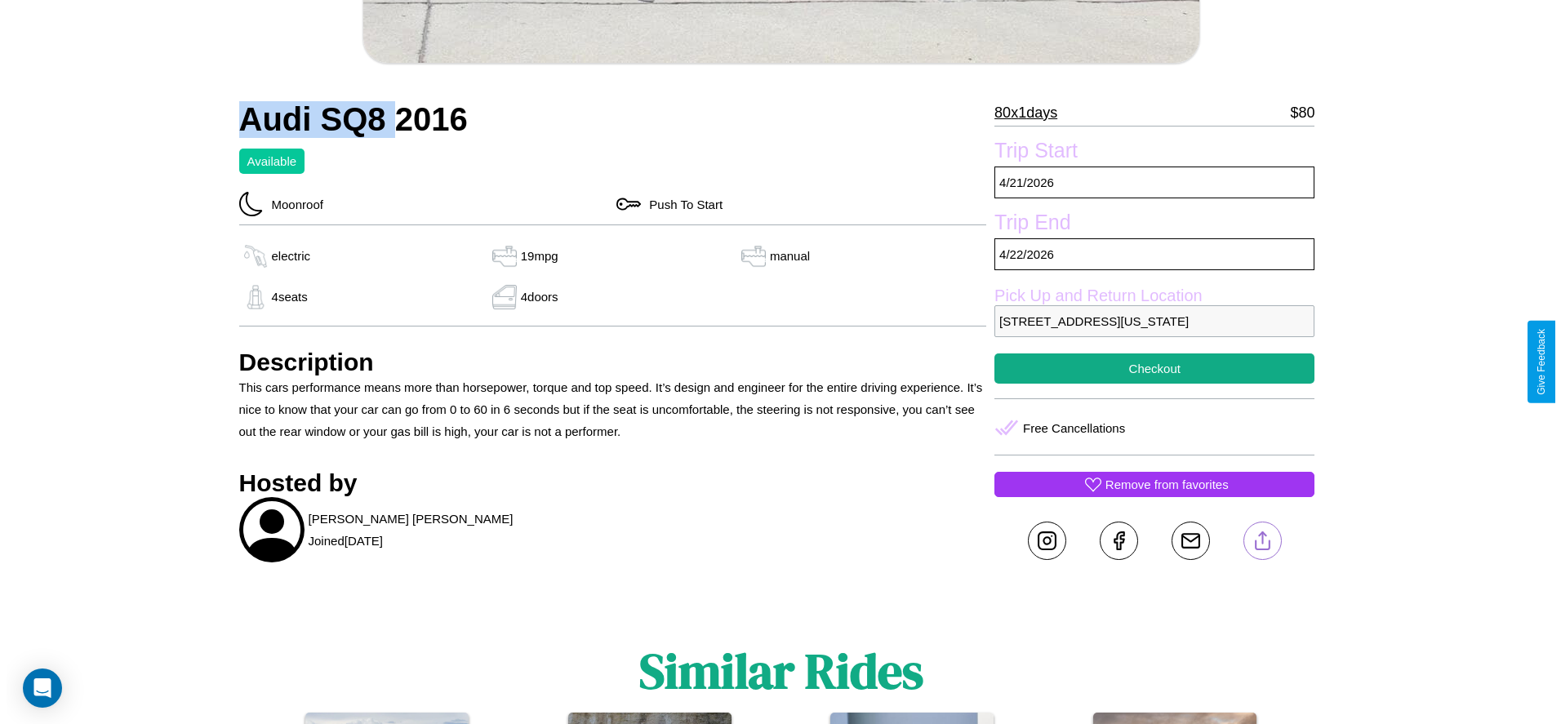
scroll to position [610, 0]
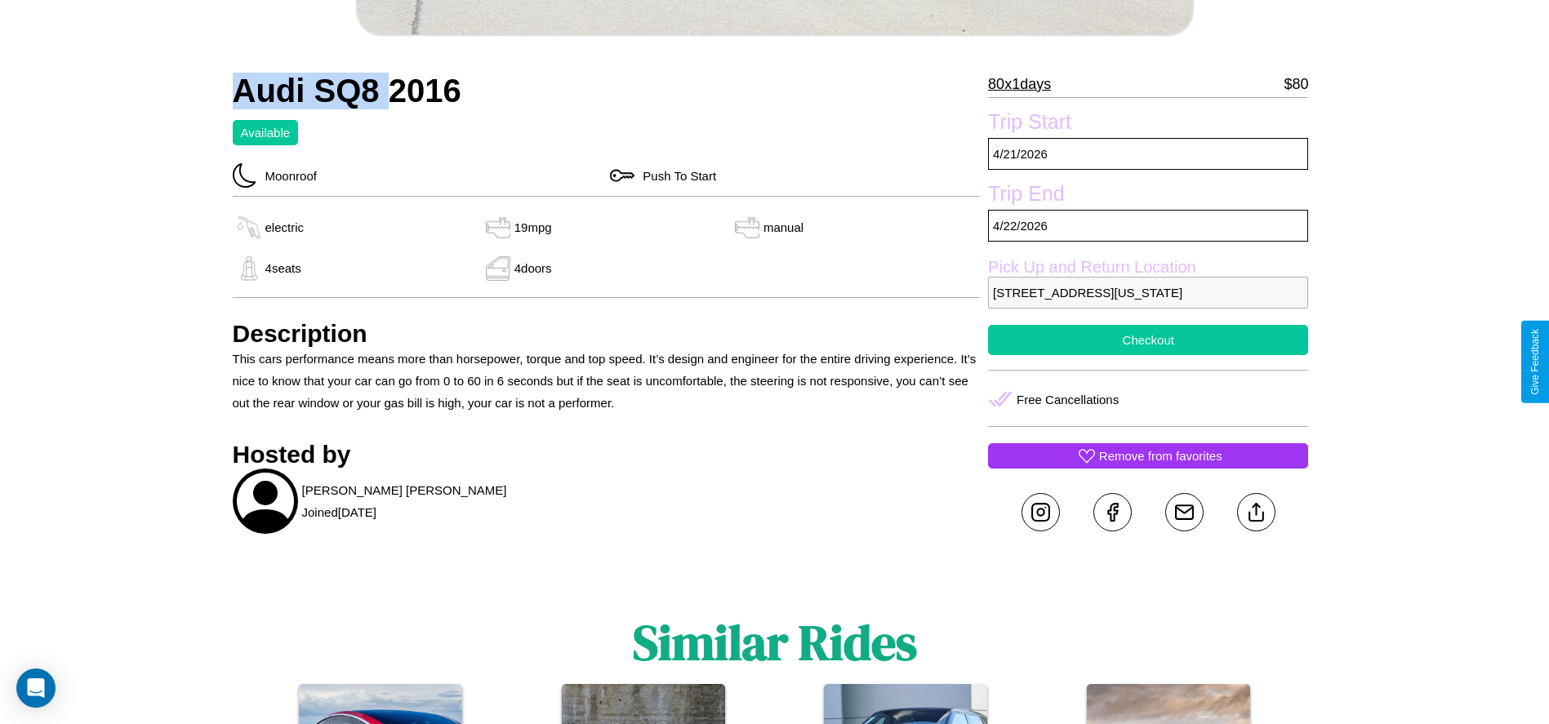
click at [1148, 355] on button "Checkout" at bounding box center [1148, 340] width 320 height 30
